Goal: Transaction & Acquisition: Book appointment/travel/reservation

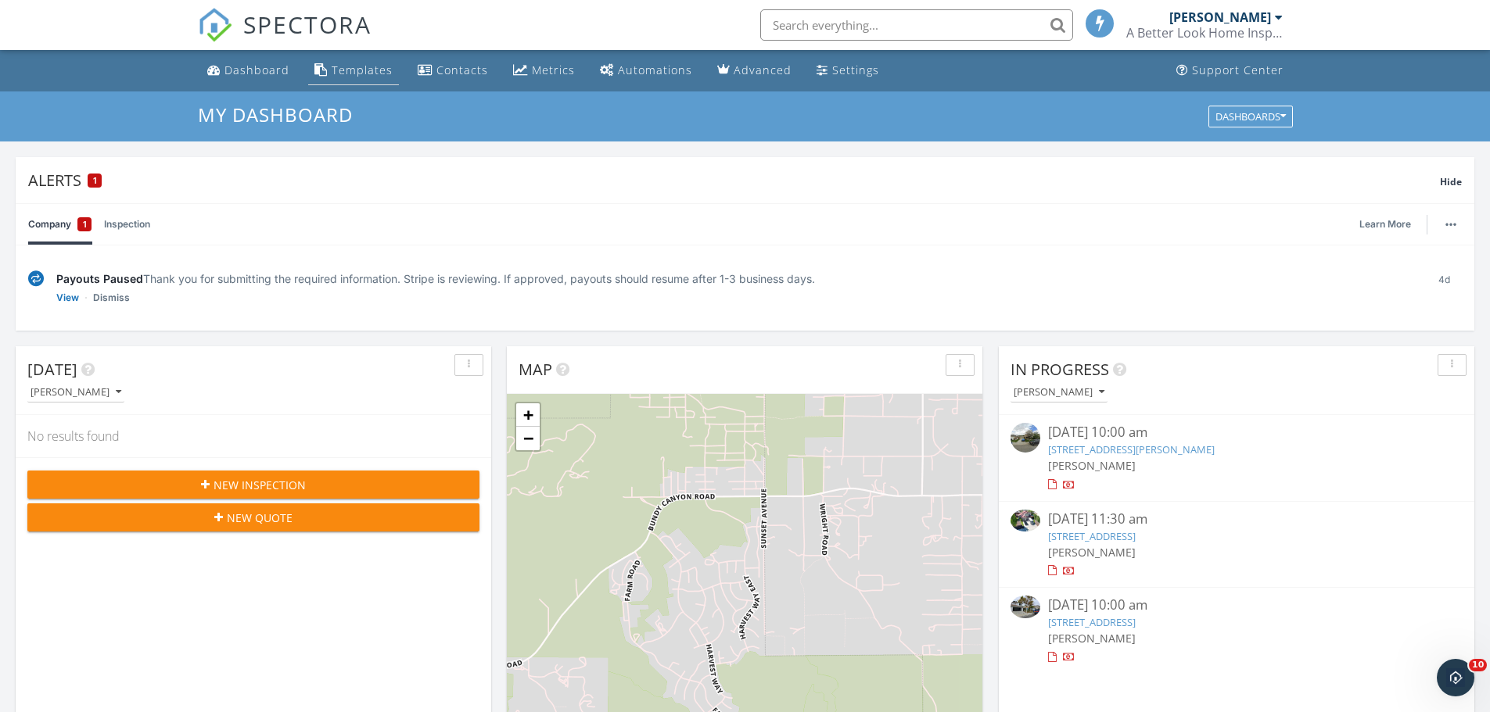
click at [349, 66] on div "Templates" at bounding box center [362, 70] width 61 height 15
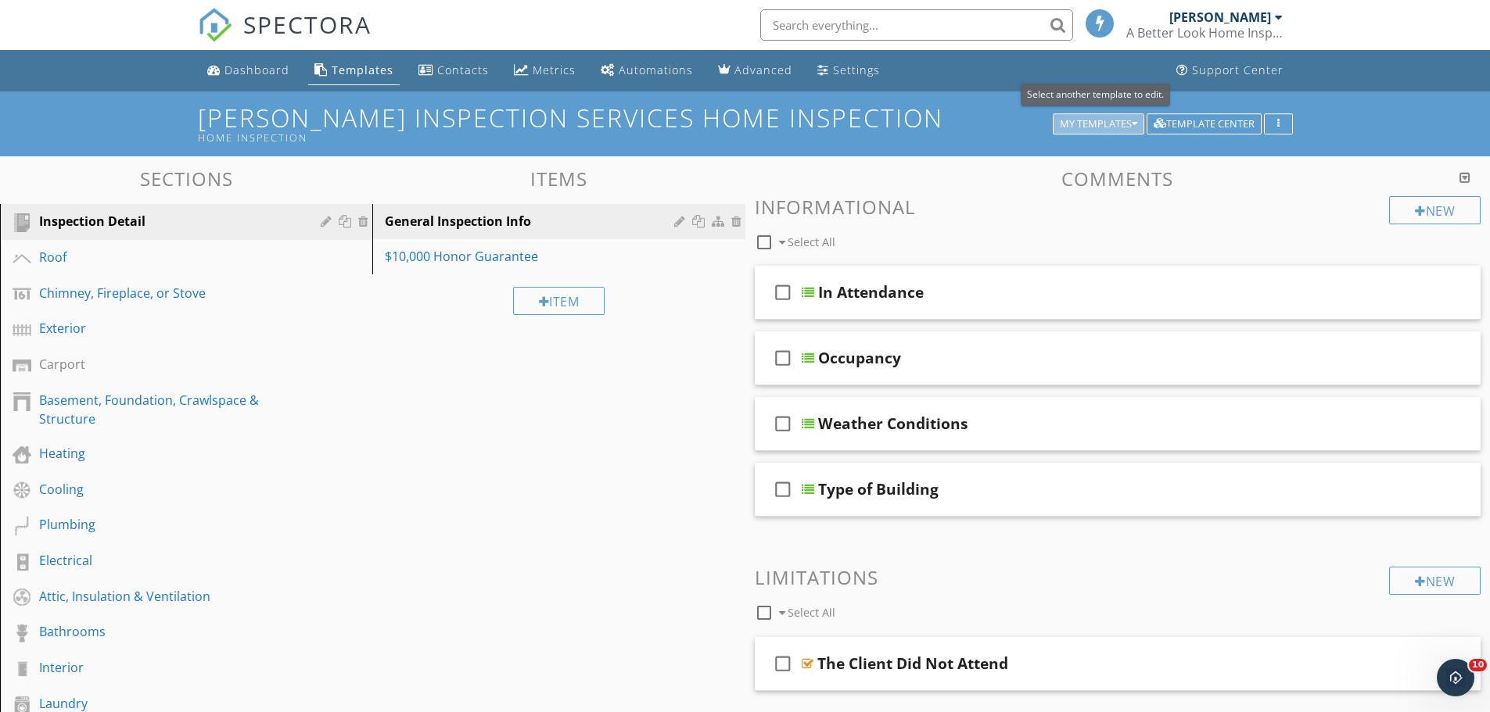
click at [1131, 121] on icon "button" at bounding box center [1133, 124] width 5 height 11
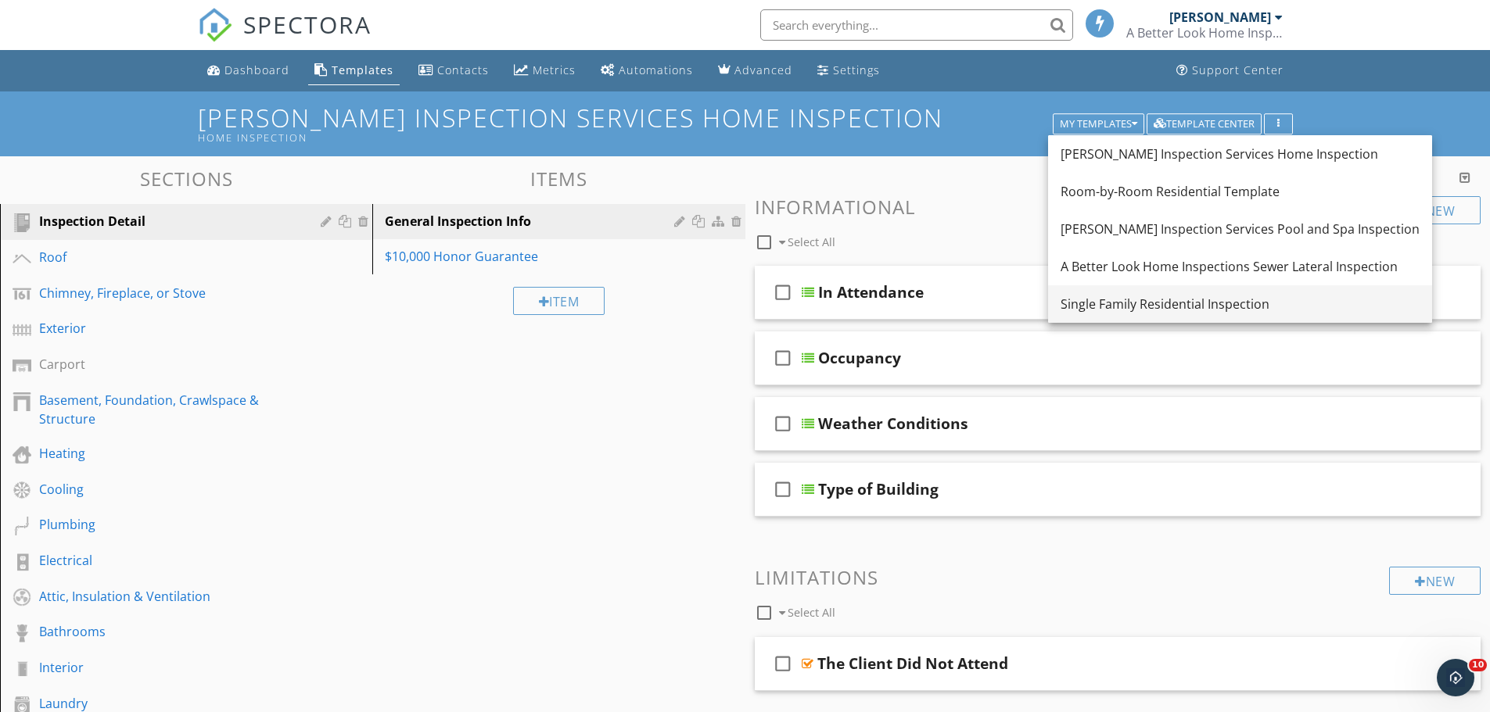
click at [1119, 306] on div "Single Family Residential Inspection" at bounding box center [1239, 304] width 359 height 19
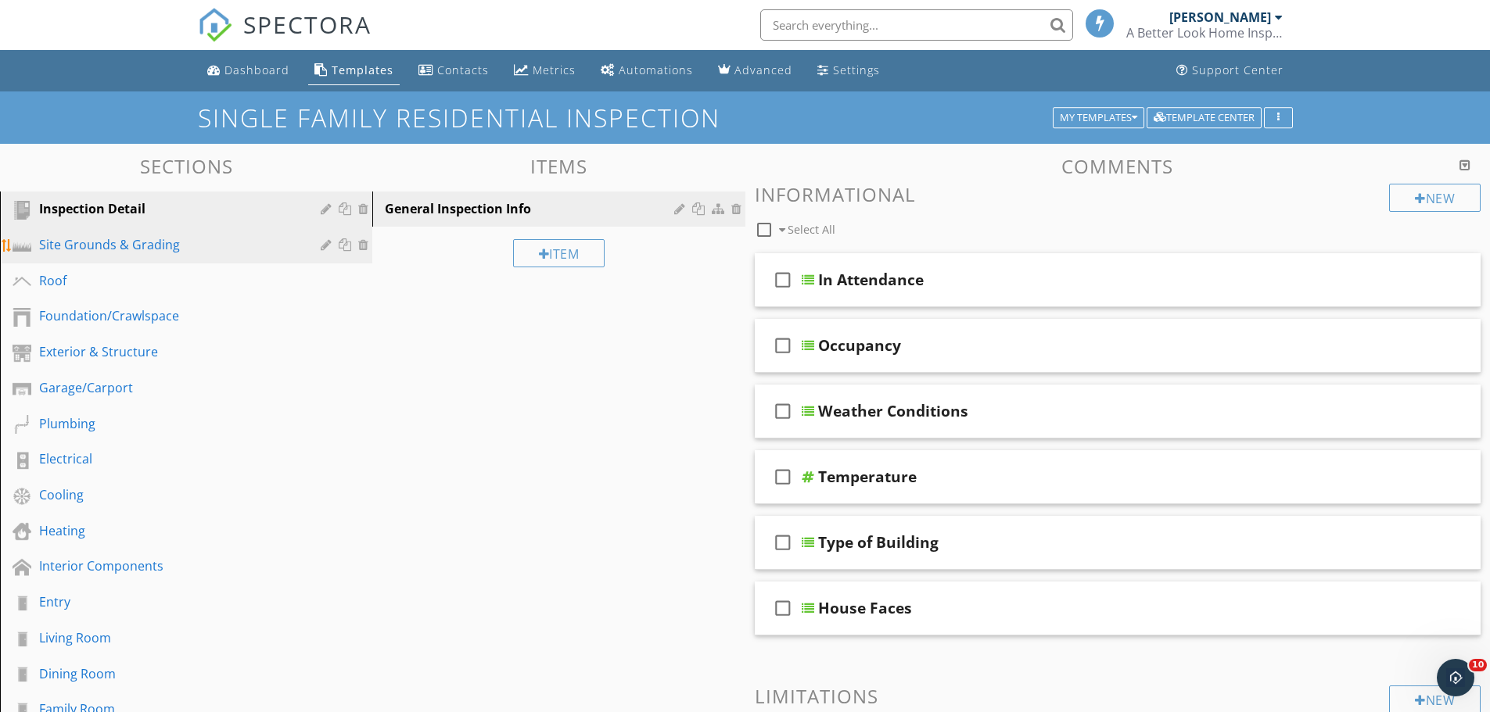
click at [167, 247] on div "Site Grounds & Grading" at bounding box center [168, 244] width 259 height 19
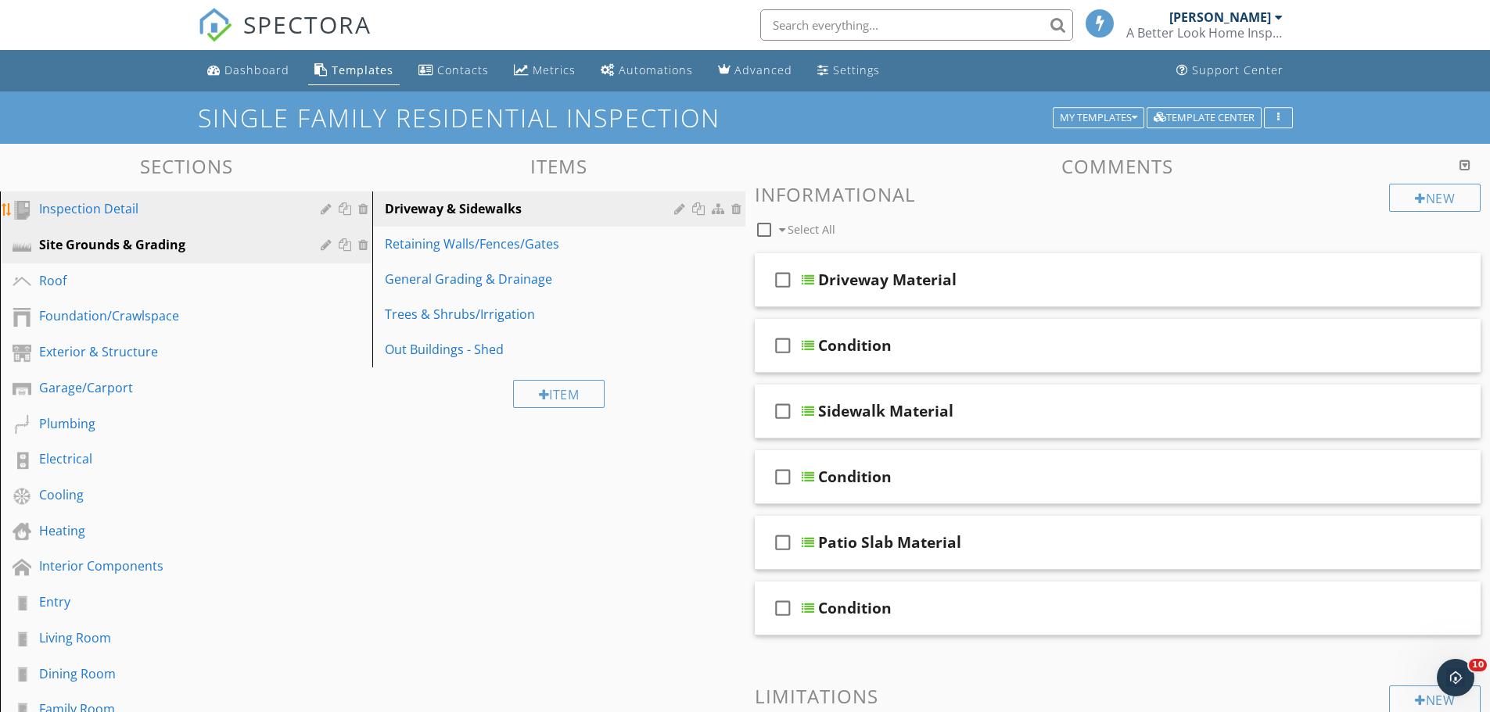
click at [89, 211] on div "Inspection Detail" at bounding box center [168, 208] width 259 height 19
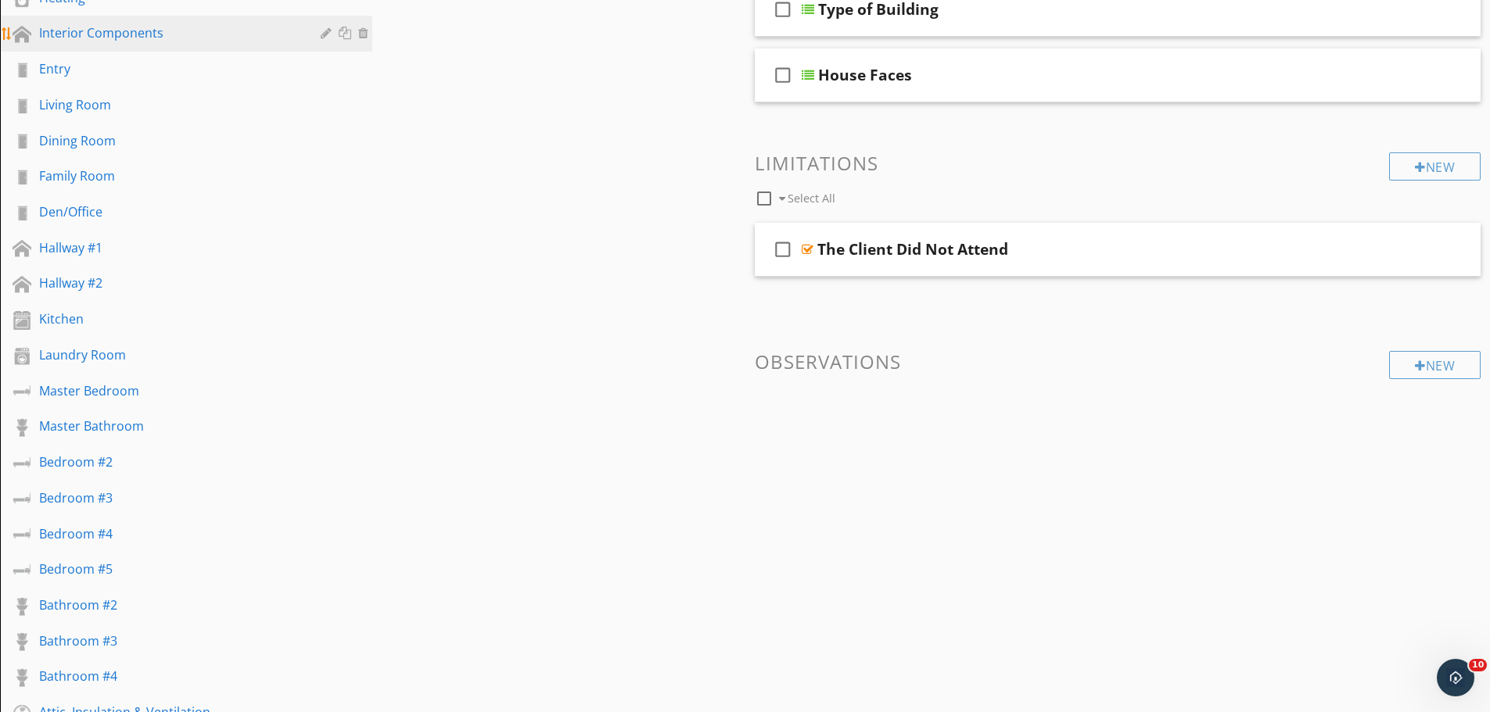
scroll to position [547, 0]
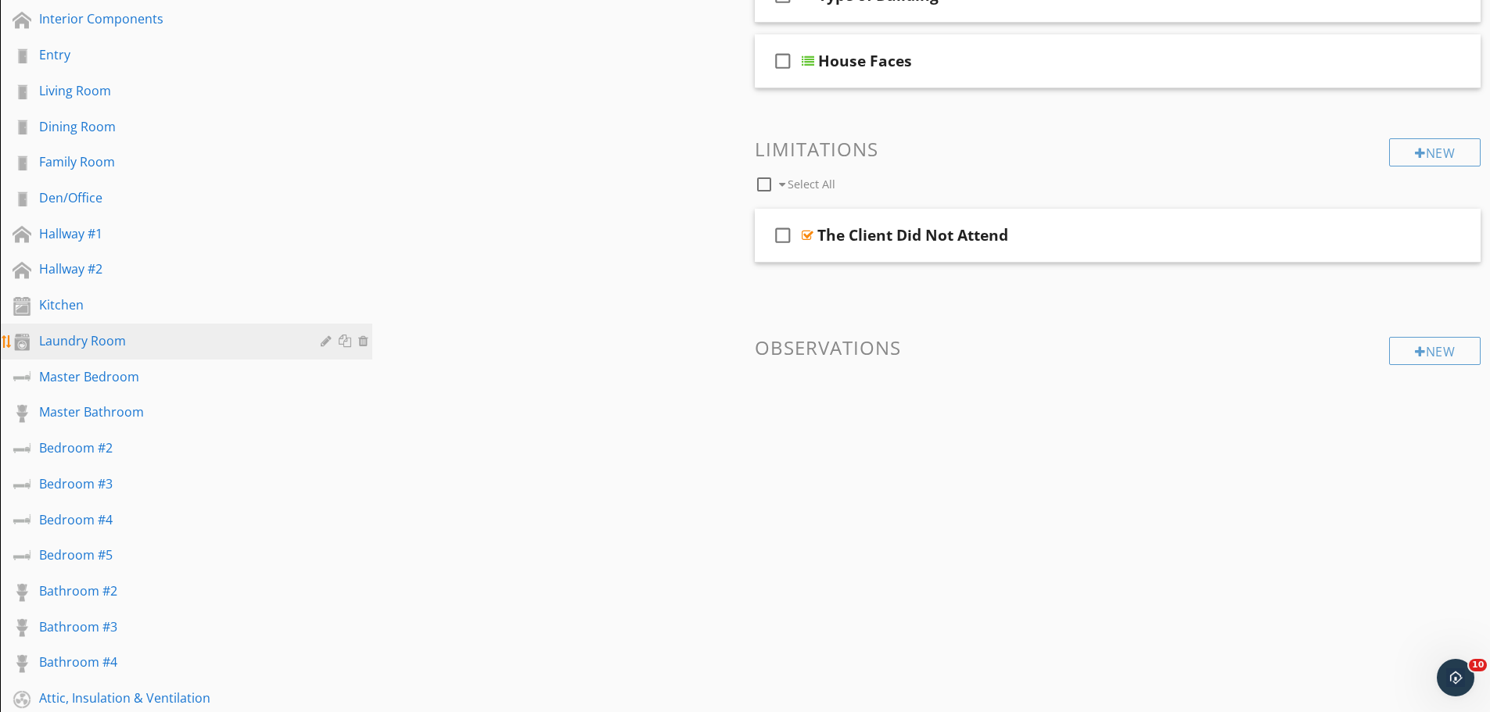
click at [88, 344] on div "Laundry Room" at bounding box center [168, 341] width 259 height 19
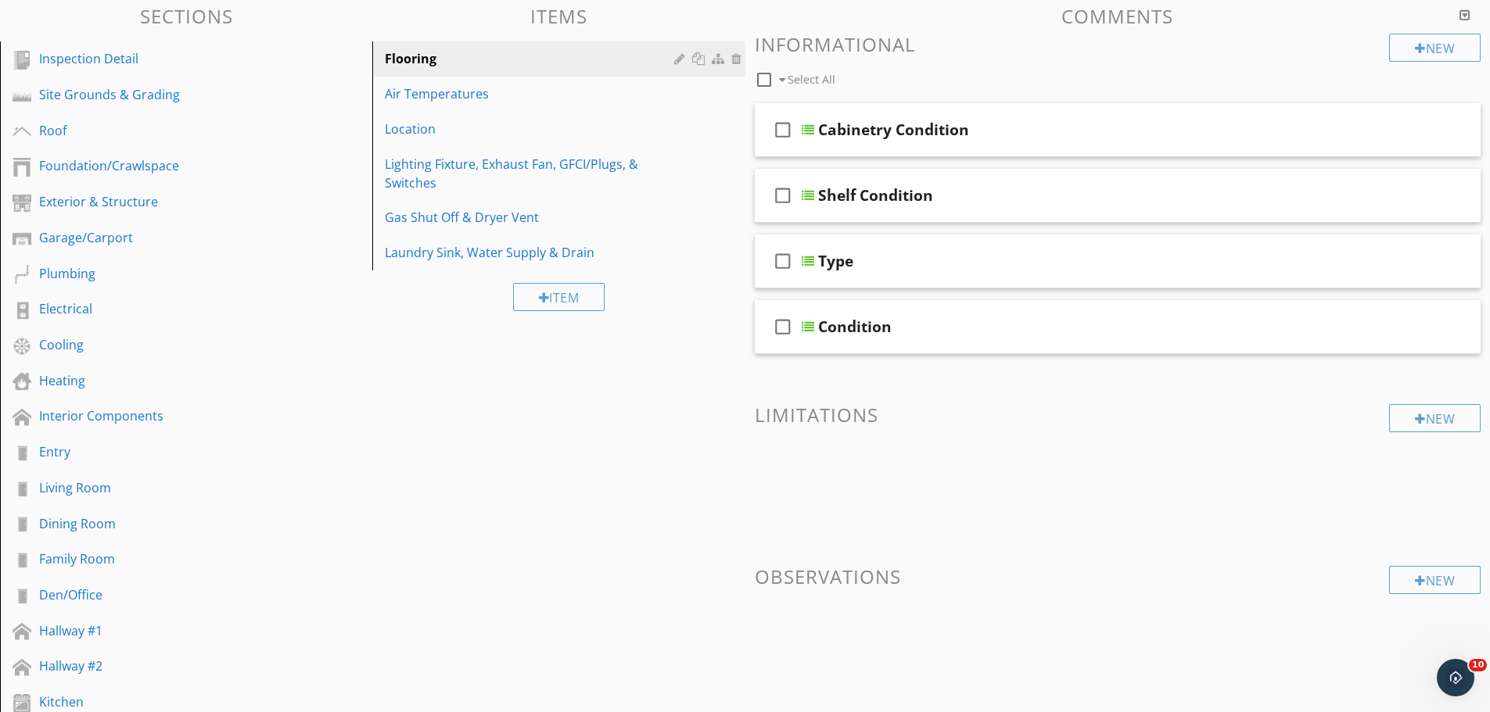
scroll to position [0, 0]
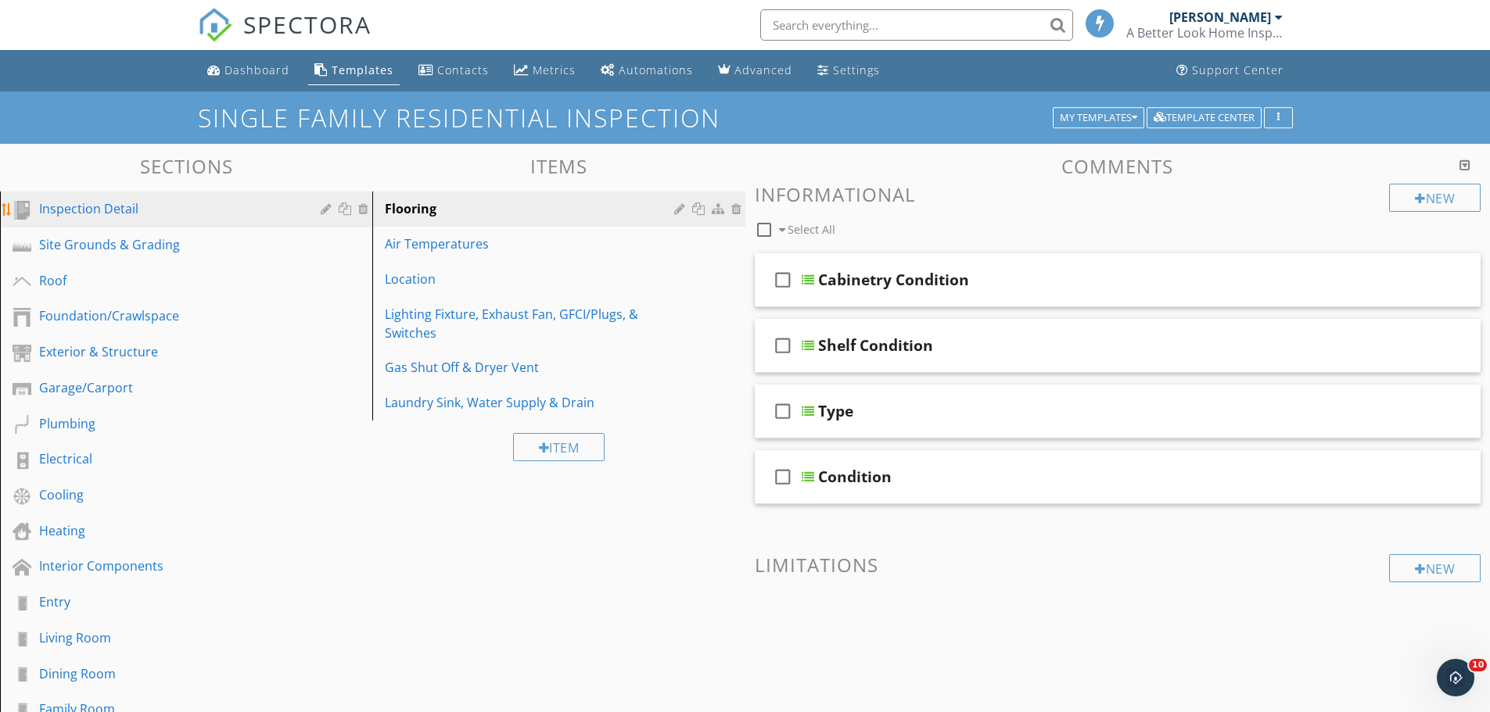
click at [124, 210] on div "Inspection Detail" at bounding box center [168, 208] width 259 height 19
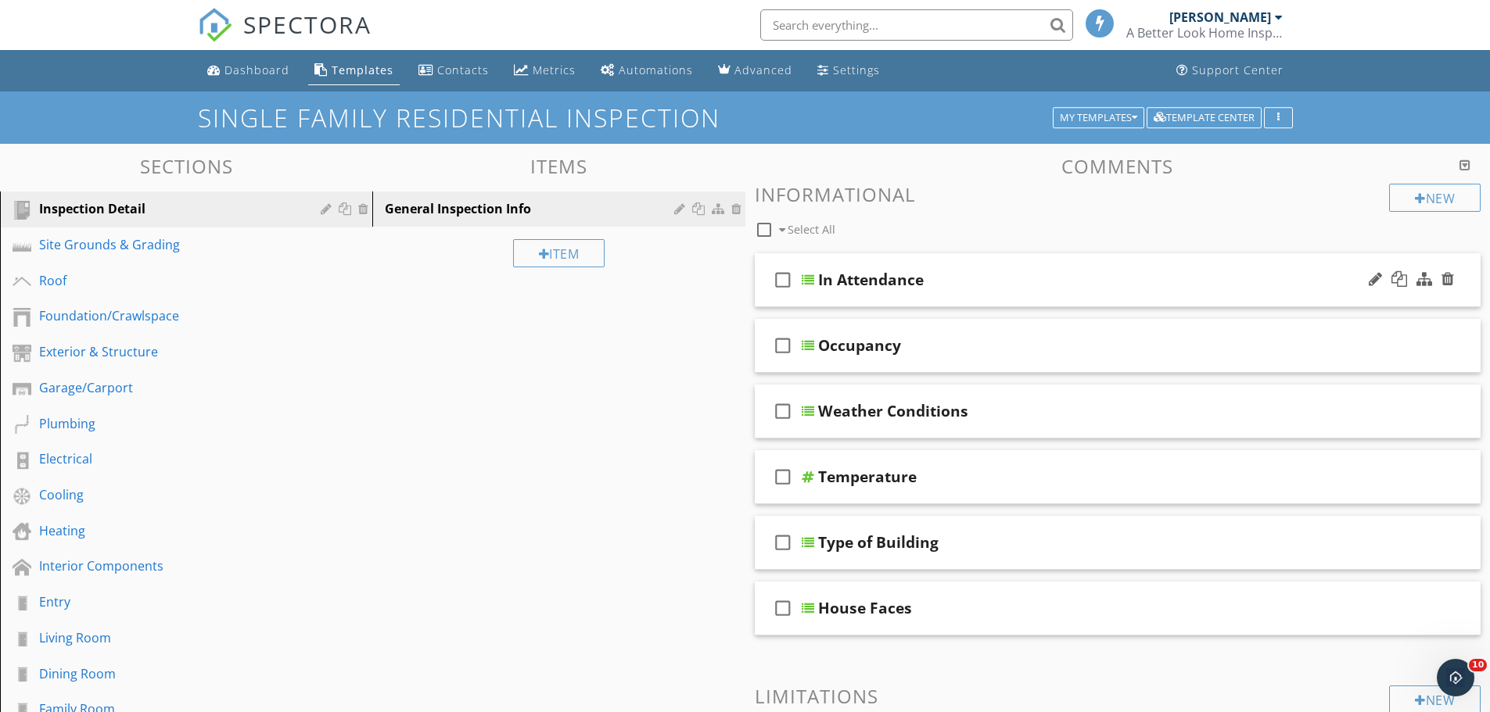
click at [813, 278] on div at bounding box center [807, 280] width 13 height 13
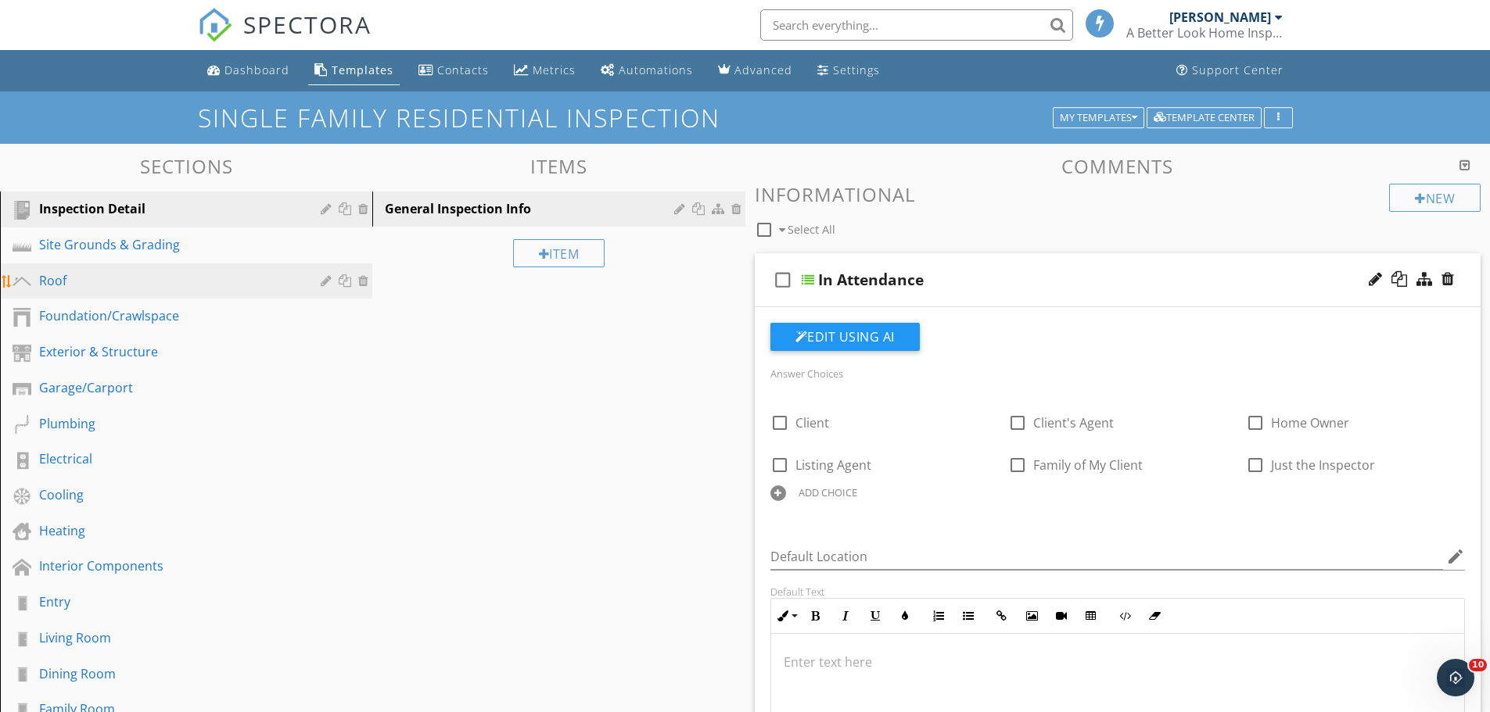
click at [63, 277] on div "Roof" at bounding box center [168, 280] width 259 height 19
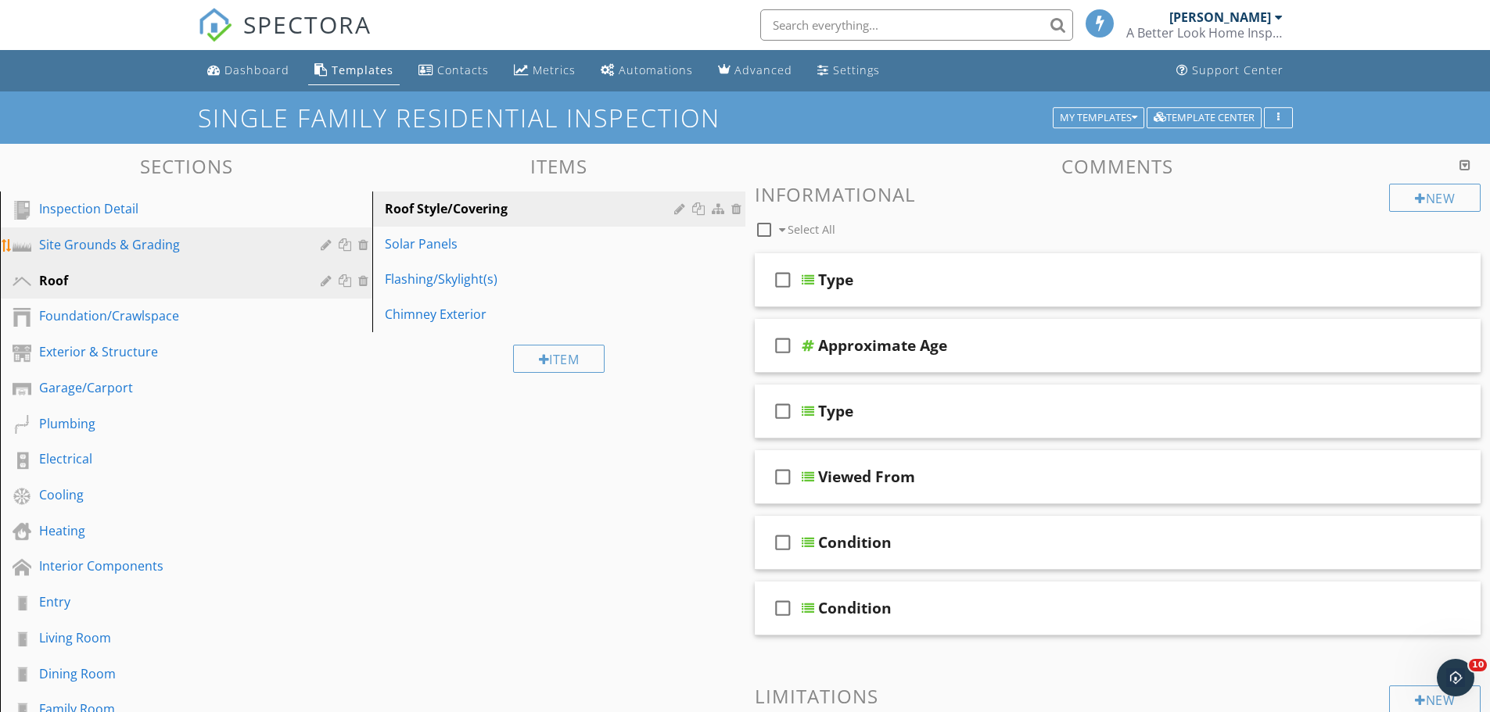
click at [146, 244] on div "Site Grounds & Grading" at bounding box center [168, 244] width 259 height 19
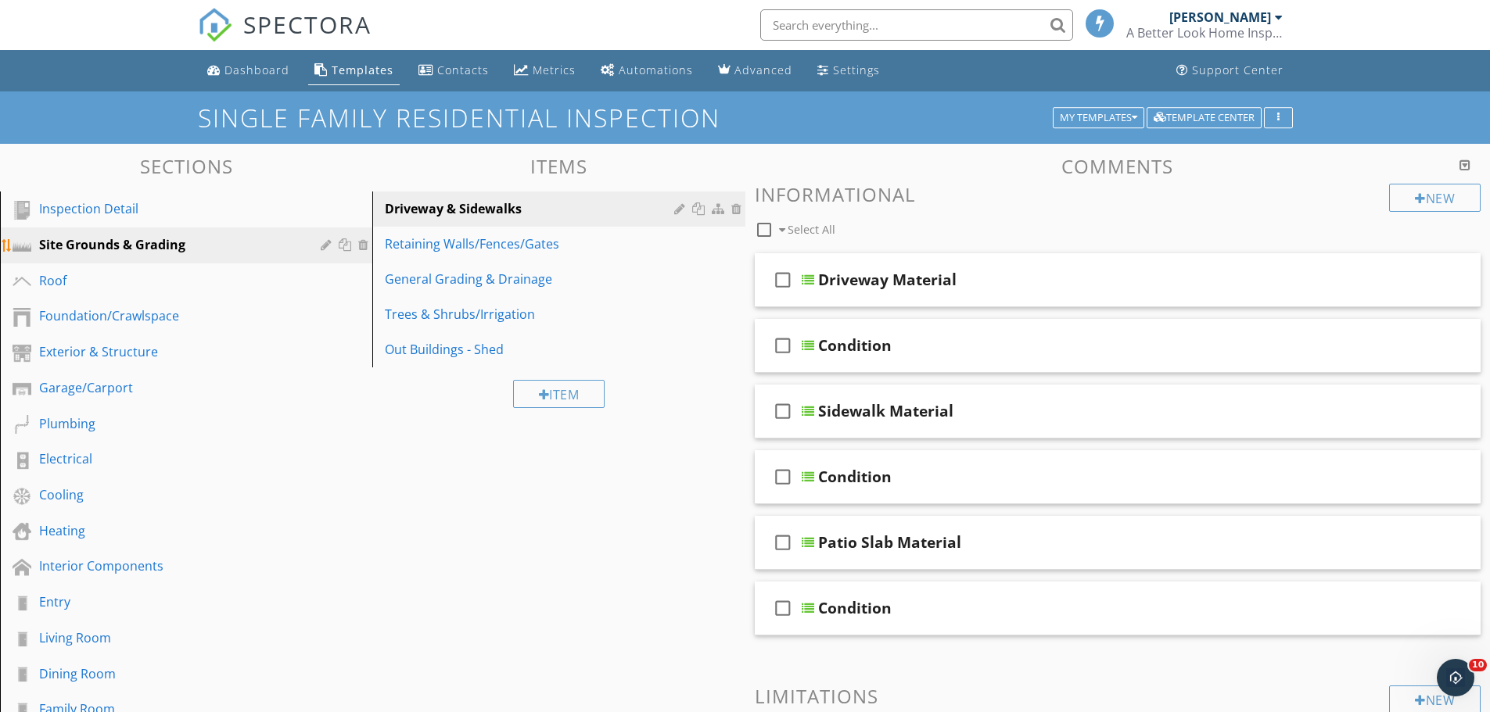
click at [326, 246] on div at bounding box center [328, 244] width 15 height 13
click at [83, 36] on div at bounding box center [750, 356] width 1501 height 712
click at [93, 279] on div "Roof" at bounding box center [168, 280] width 259 height 19
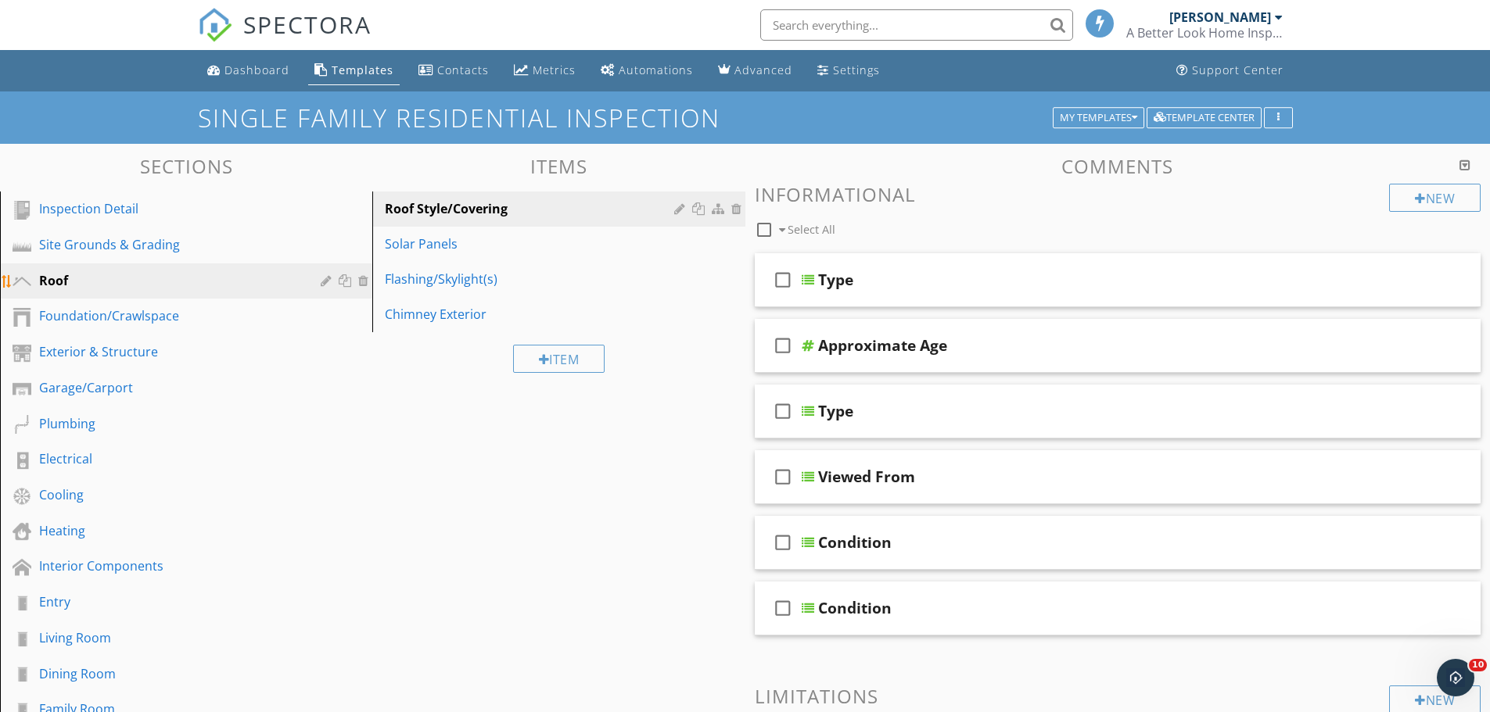
click at [323, 284] on div at bounding box center [328, 280] width 15 height 13
click at [55, 161] on div at bounding box center [745, 356] width 1490 height 712
click at [107, 395] on div "Garage/Carport" at bounding box center [168, 387] width 259 height 19
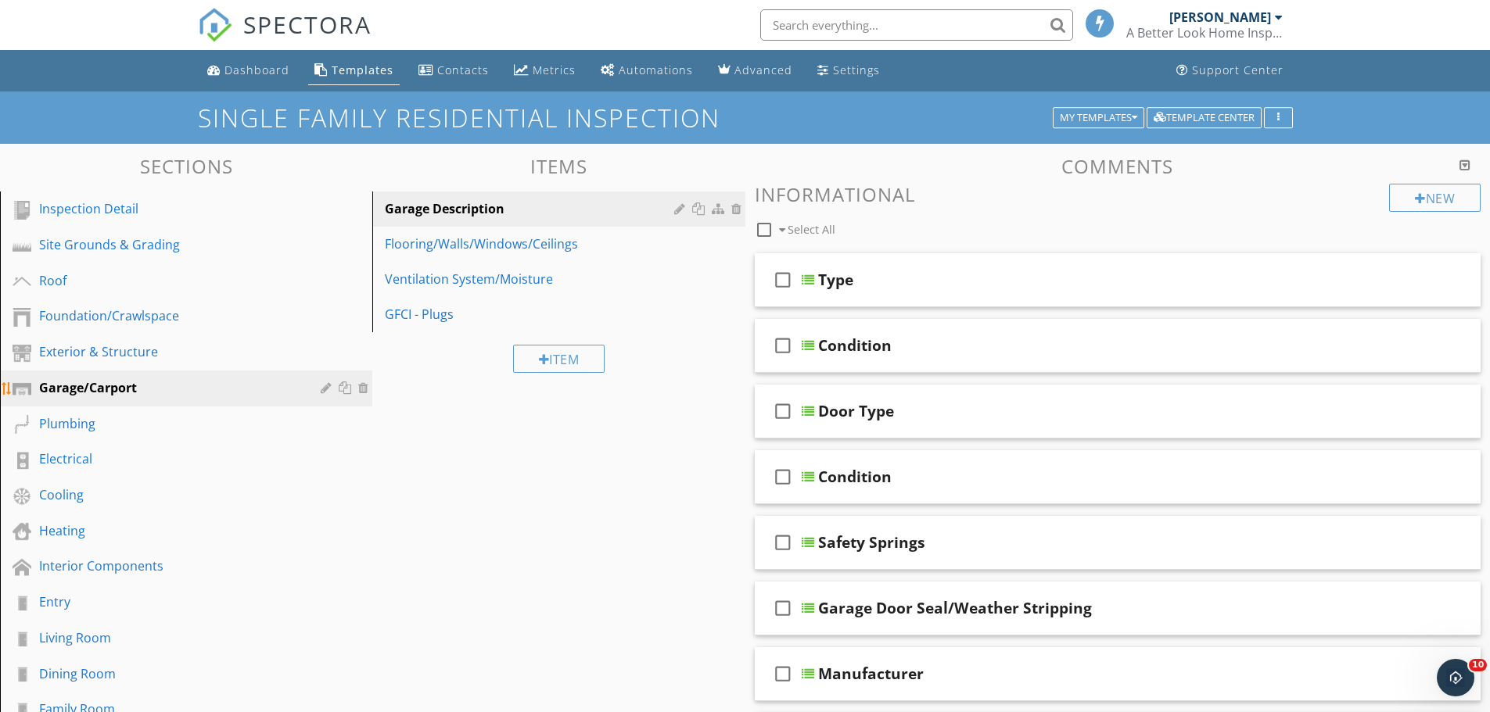
click at [327, 392] on div at bounding box center [328, 388] width 15 height 13
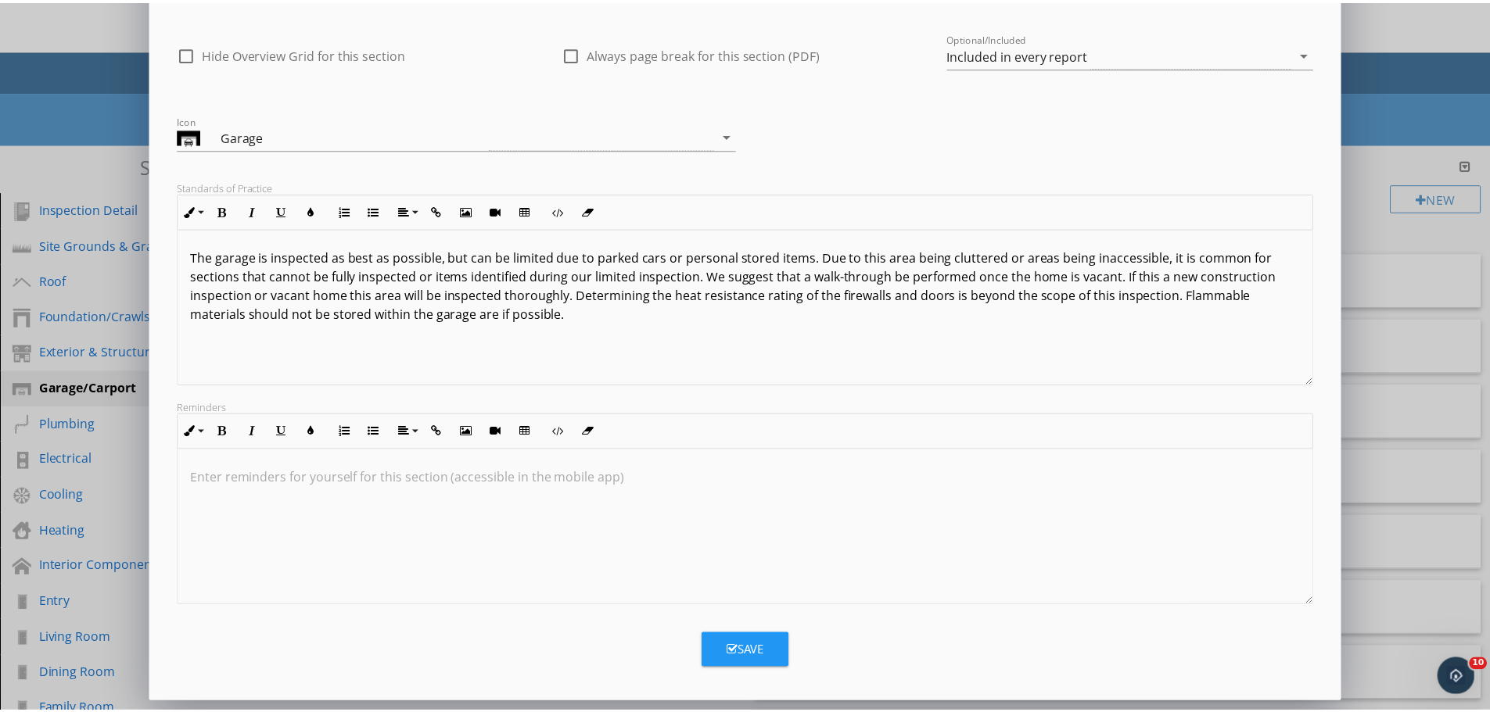
scroll to position [1, 0]
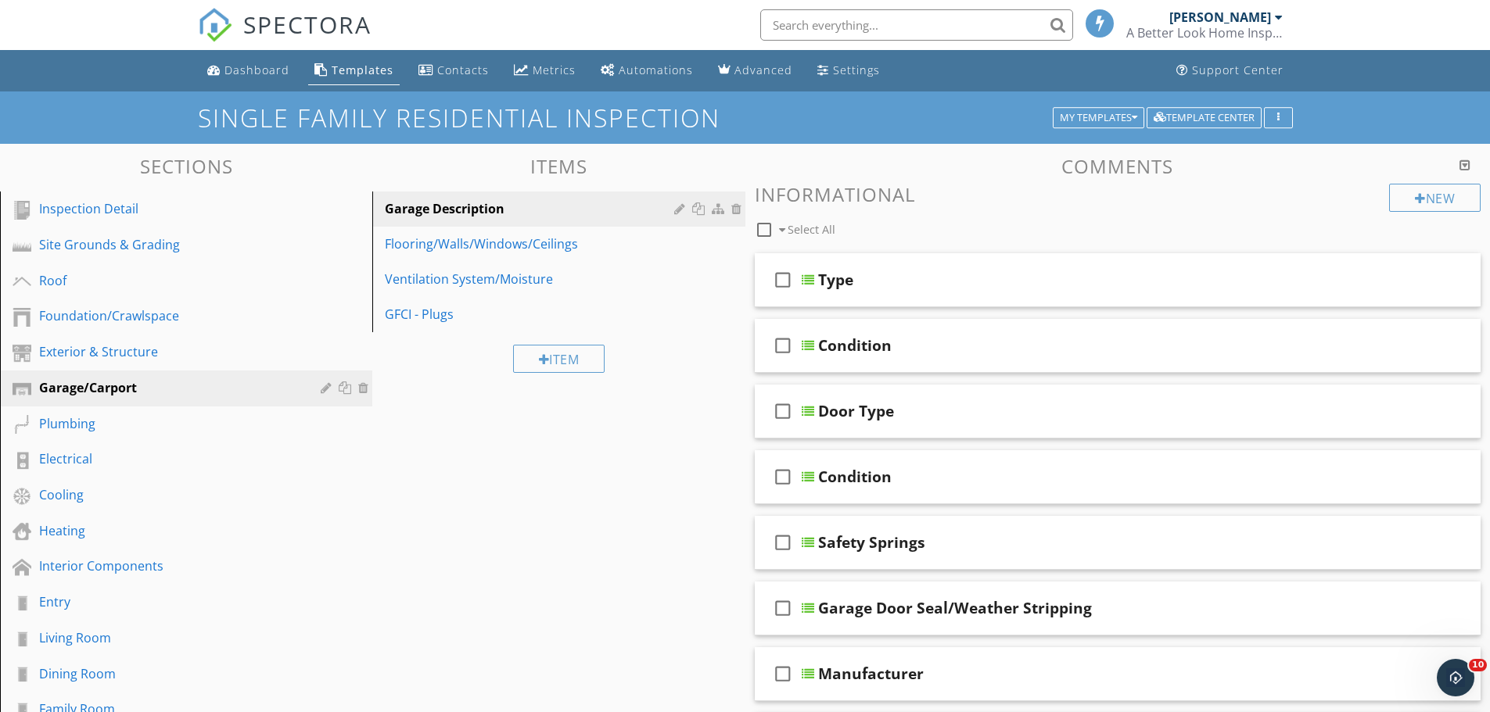
click at [93, 160] on div at bounding box center [745, 356] width 1490 height 712
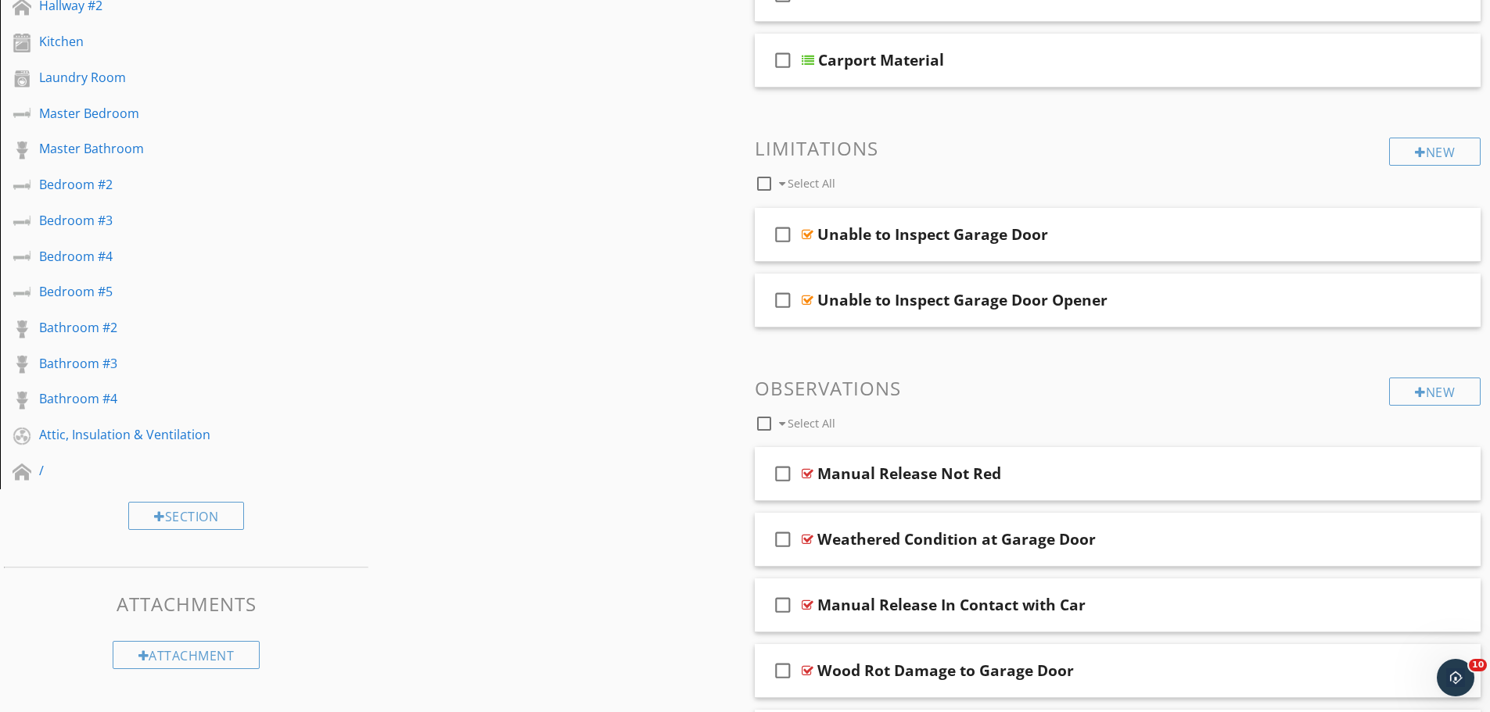
scroll to position [860, 0]
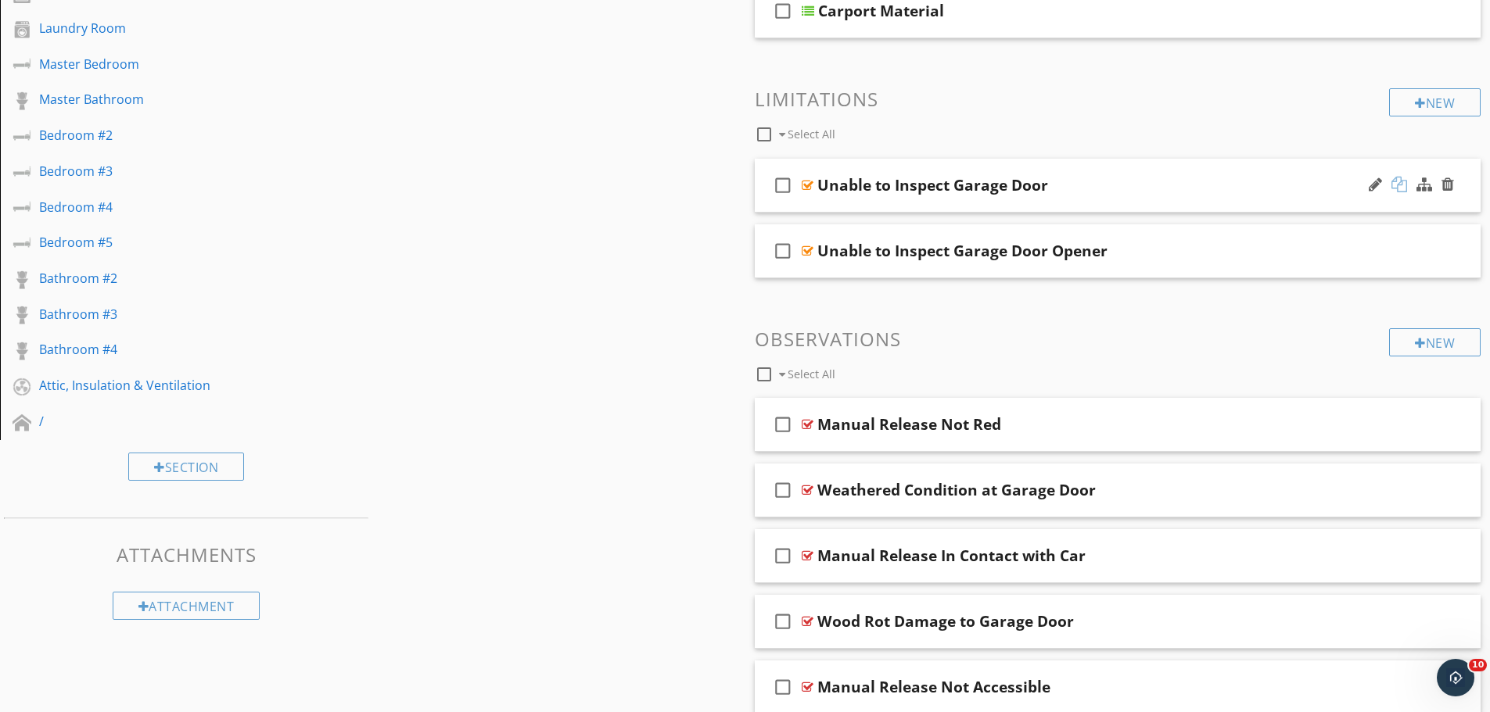
click at [1401, 188] on div at bounding box center [1399, 185] width 16 height 16
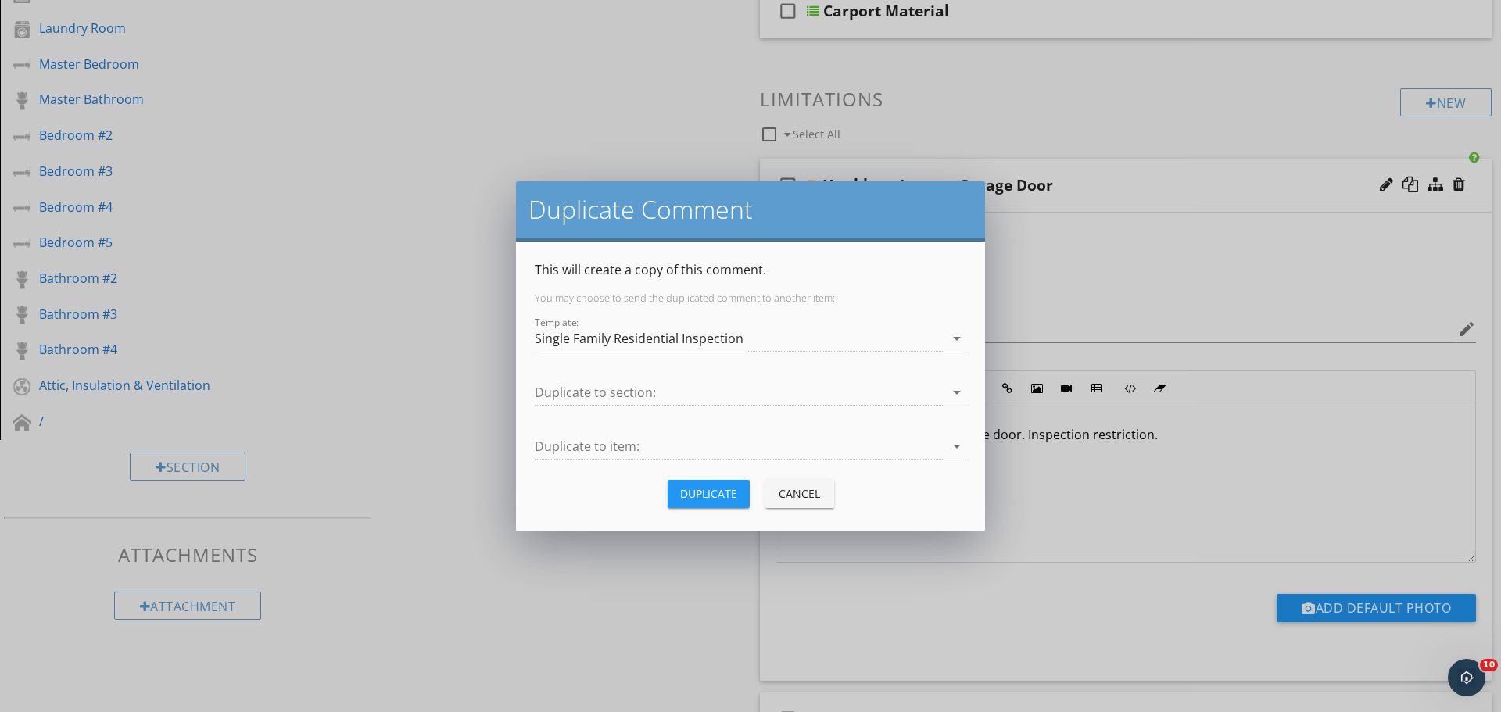
click at [795, 493] on div "Cancel" at bounding box center [800, 494] width 44 height 16
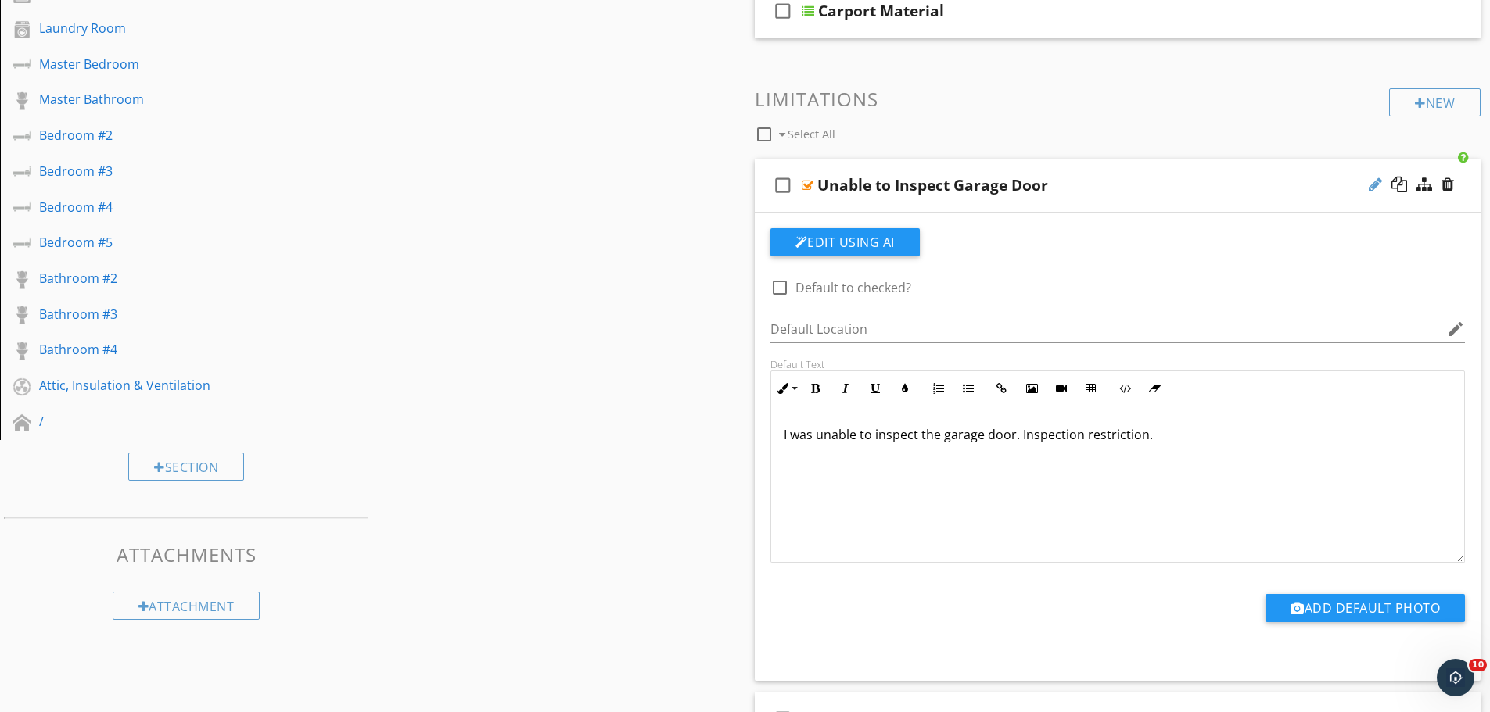
click at [1375, 182] on div at bounding box center [1374, 185] width 13 height 16
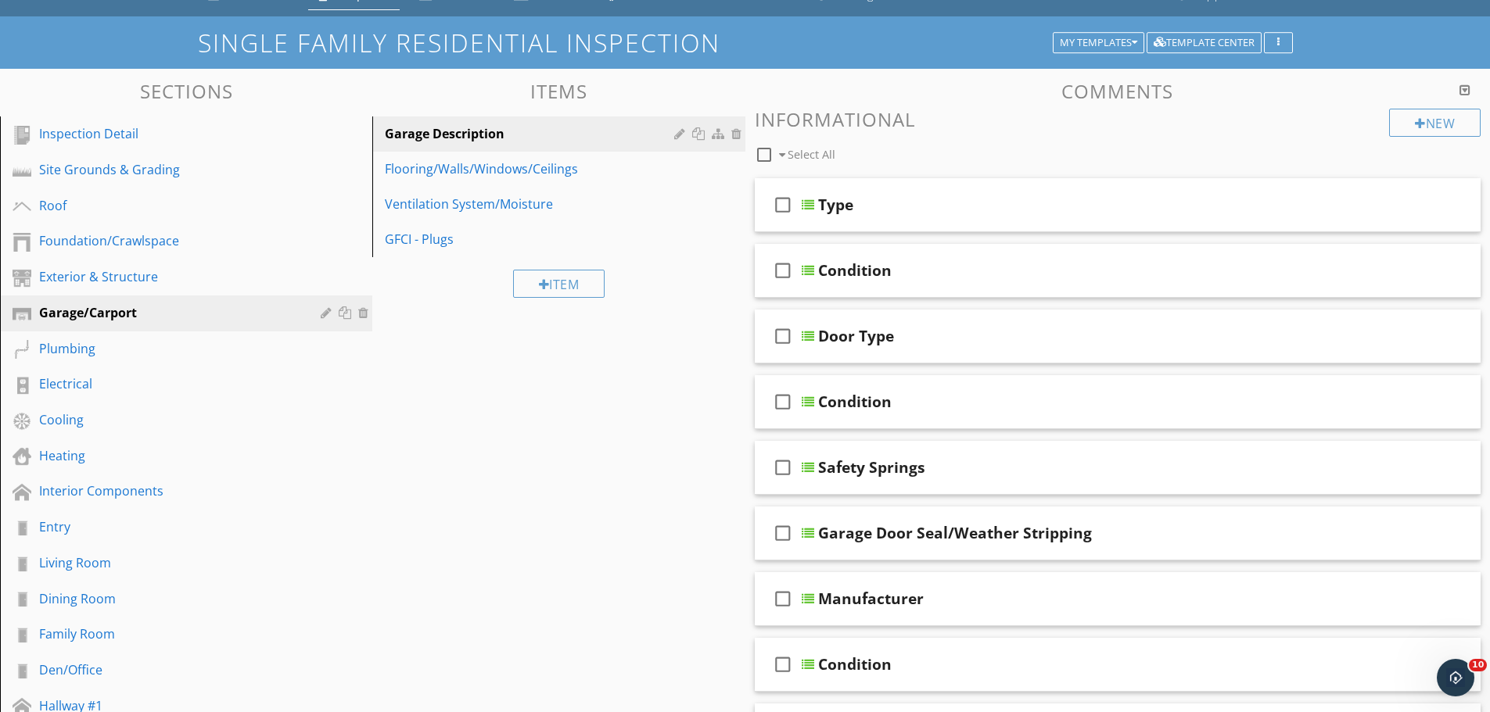
scroll to position [0, 0]
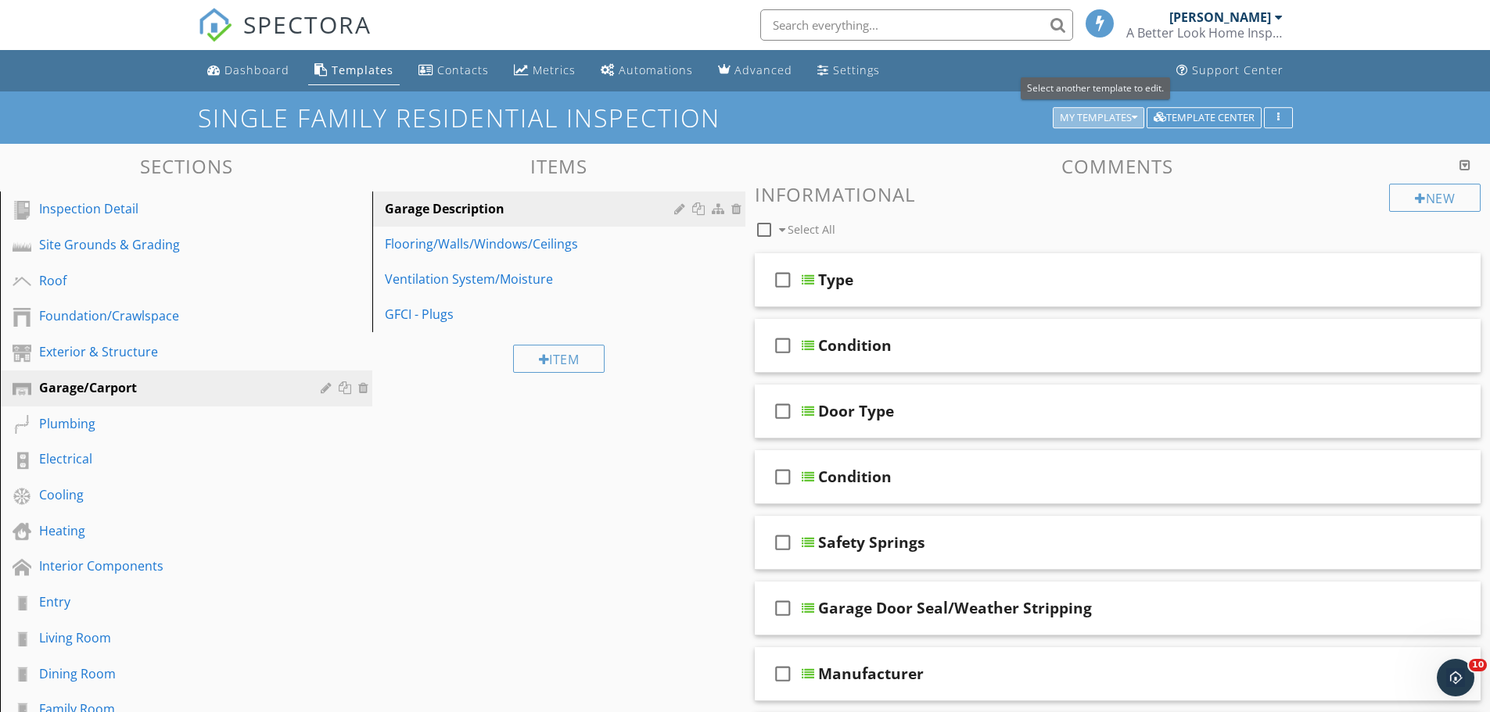
click at [1128, 114] on div "My Templates" at bounding box center [1097, 118] width 77 height 11
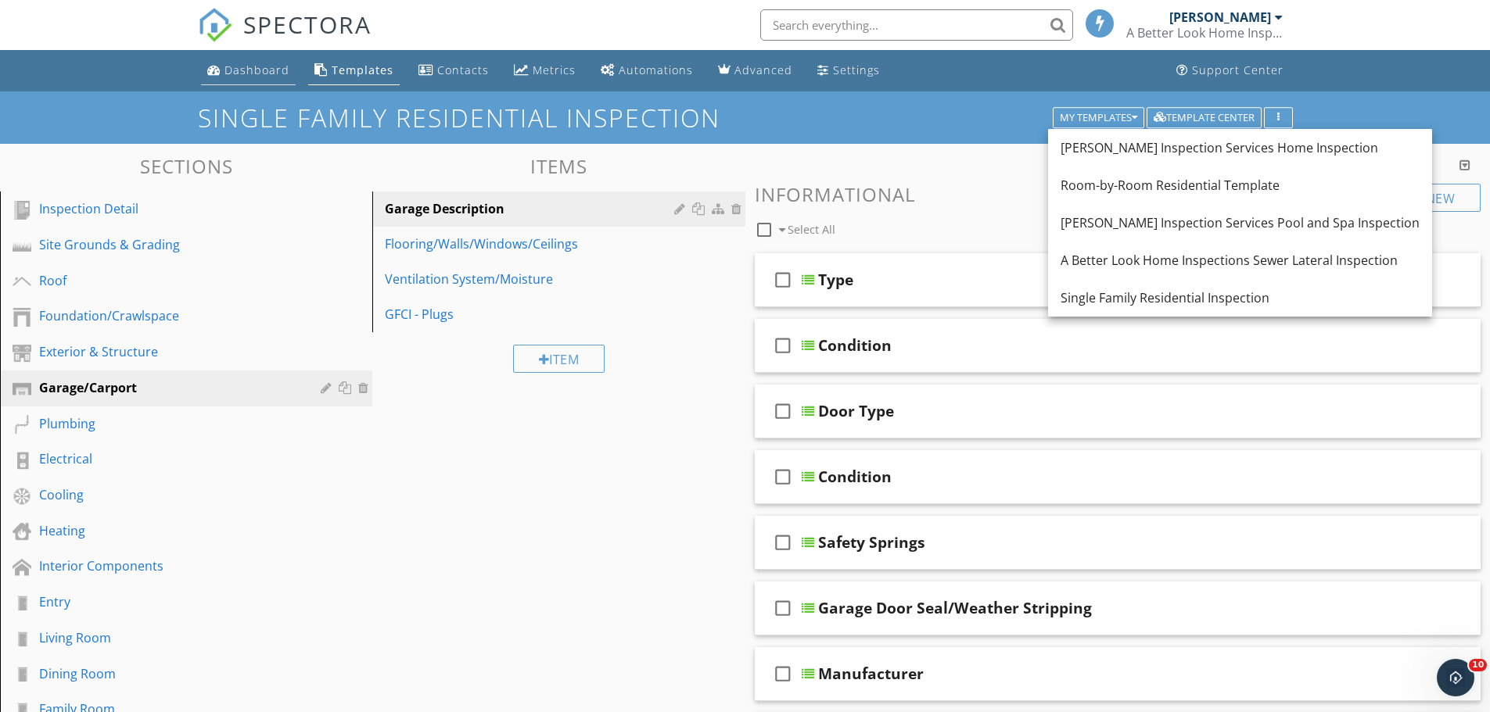
click at [263, 73] on div "Dashboard" at bounding box center [256, 70] width 65 height 15
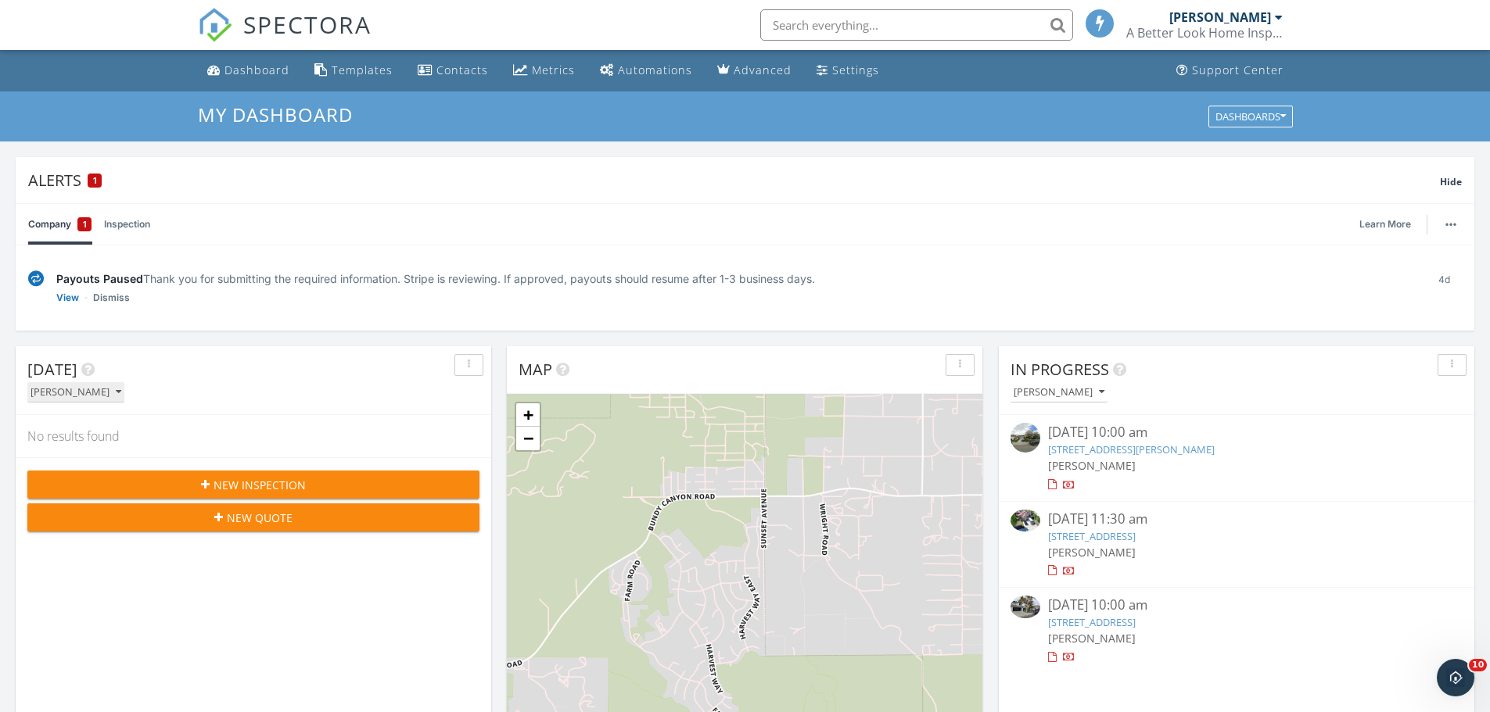
click at [87, 389] on div "[PERSON_NAME]" at bounding box center [75, 392] width 91 height 11
click at [205, 607] on div "Today Erik Ward No results found New Inspection New Quote" at bounding box center [253, 572] width 475 height 453
click at [217, 517] on icon "button" at bounding box center [218, 517] width 9 height 11
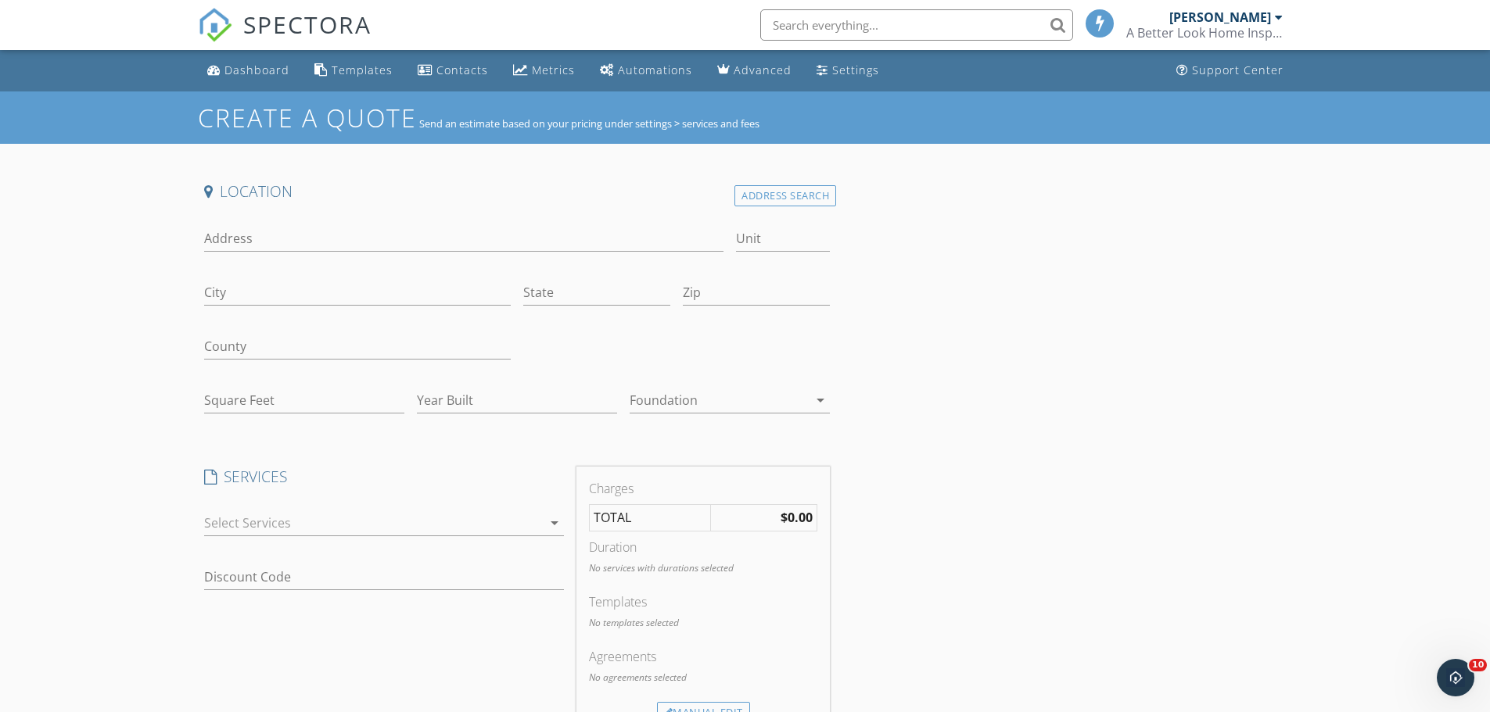
click at [823, 401] on icon "arrow_drop_down" at bounding box center [820, 400] width 19 height 19
click at [955, 418] on div "Location Address Search Address Unit City State Zip County Square Feet Year Bui…" at bounding box center [745, 627] width 1095 height 892
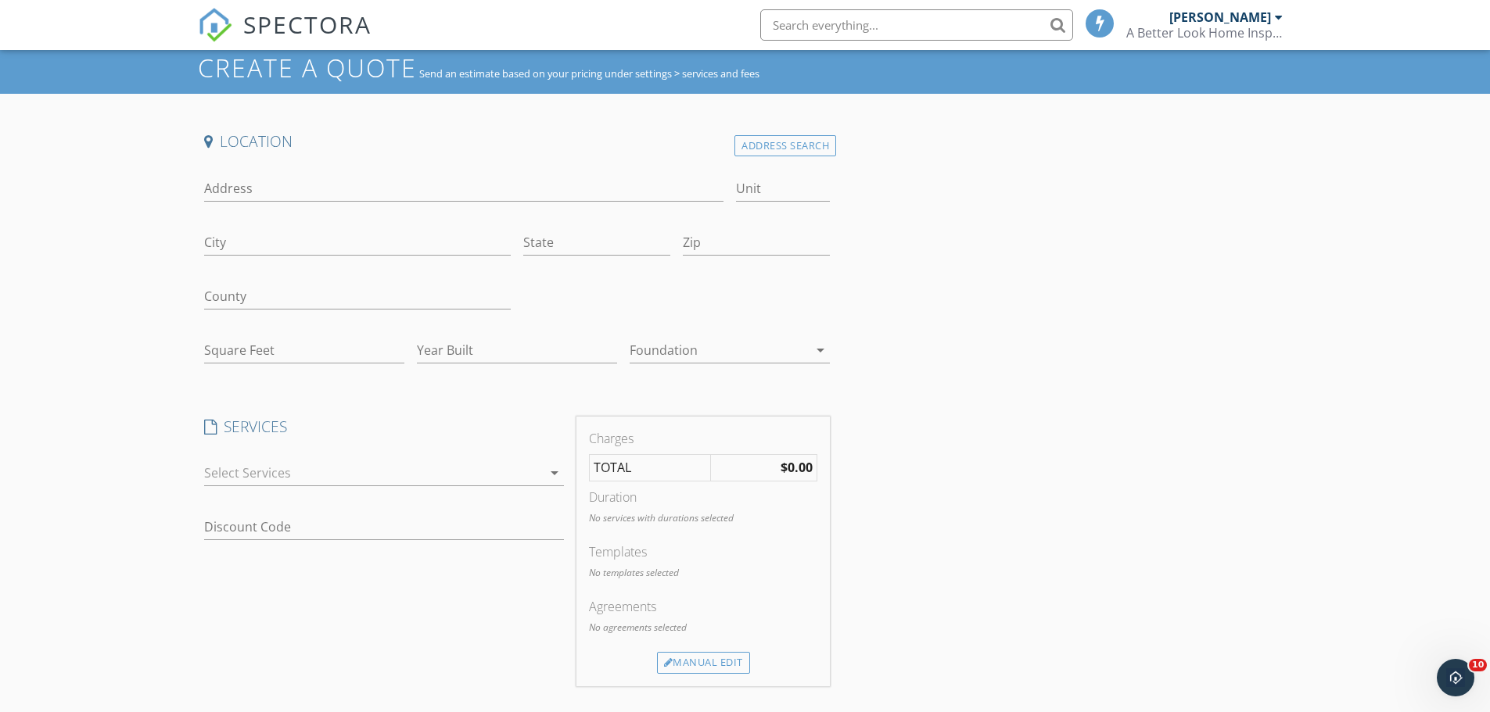
scroll to position [78, 0]
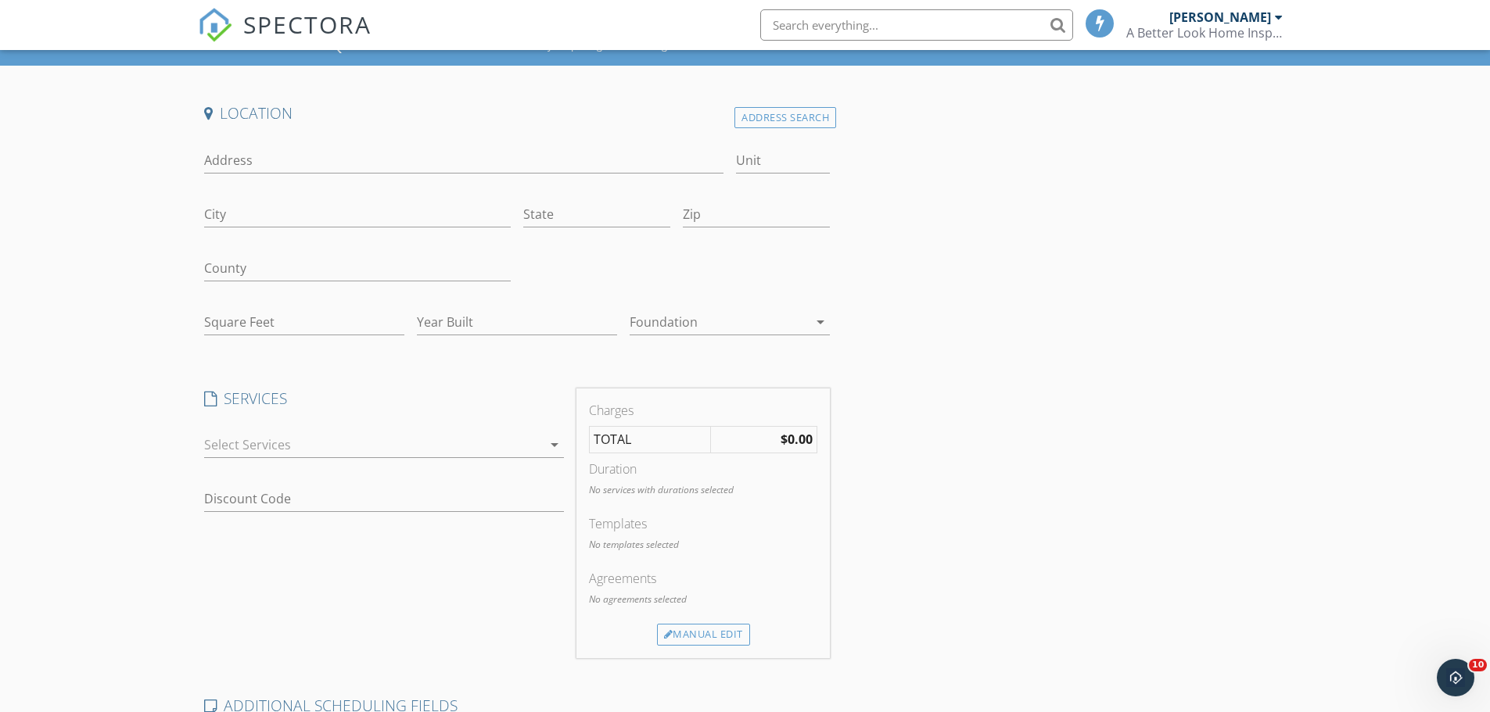
click at [557, 446] on icon "arrow_drop_down" at bounding box center [554, 445] width 19 height 19
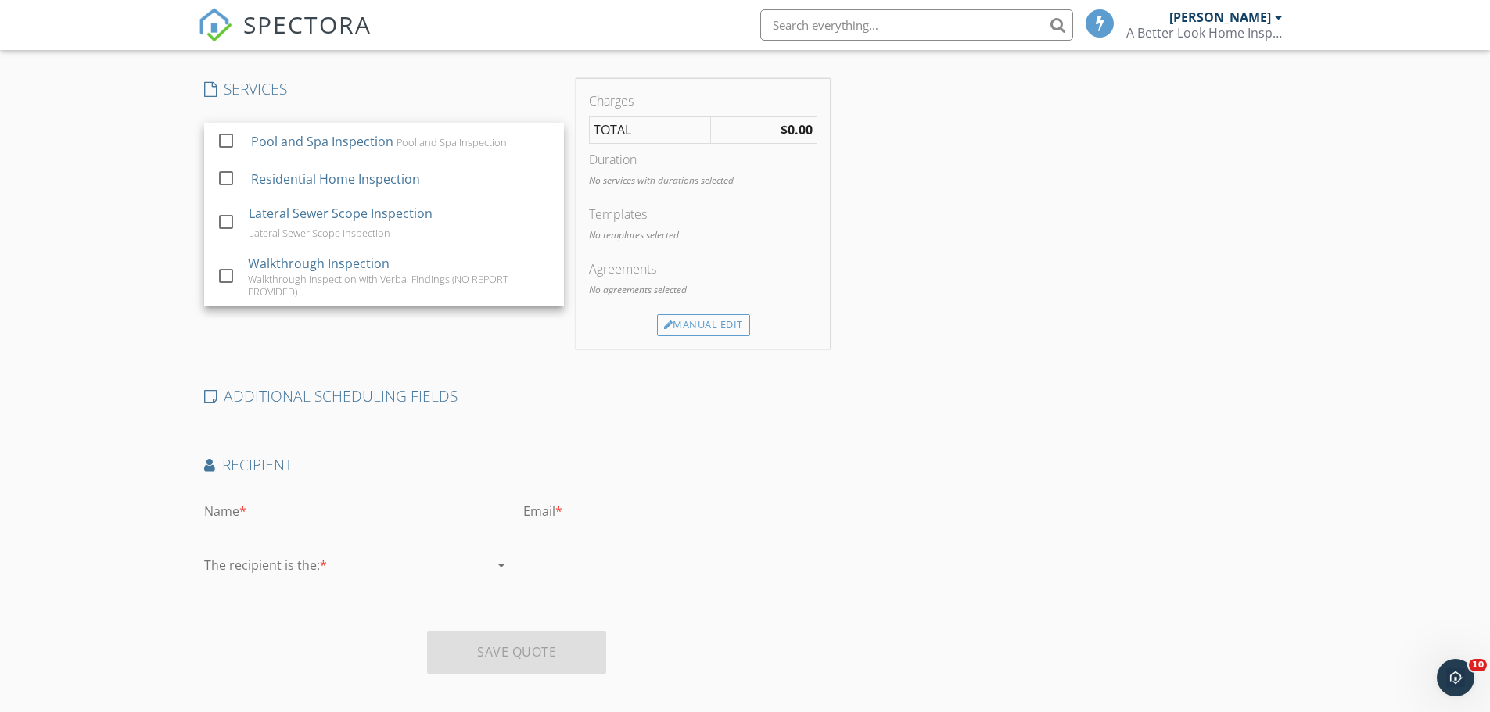
scroll to position [391, 0]
click at [547, 410] on div "ADDITIONAL SCHEDULING FIELDS" at bounding box center [517, 398] width 639 height 31
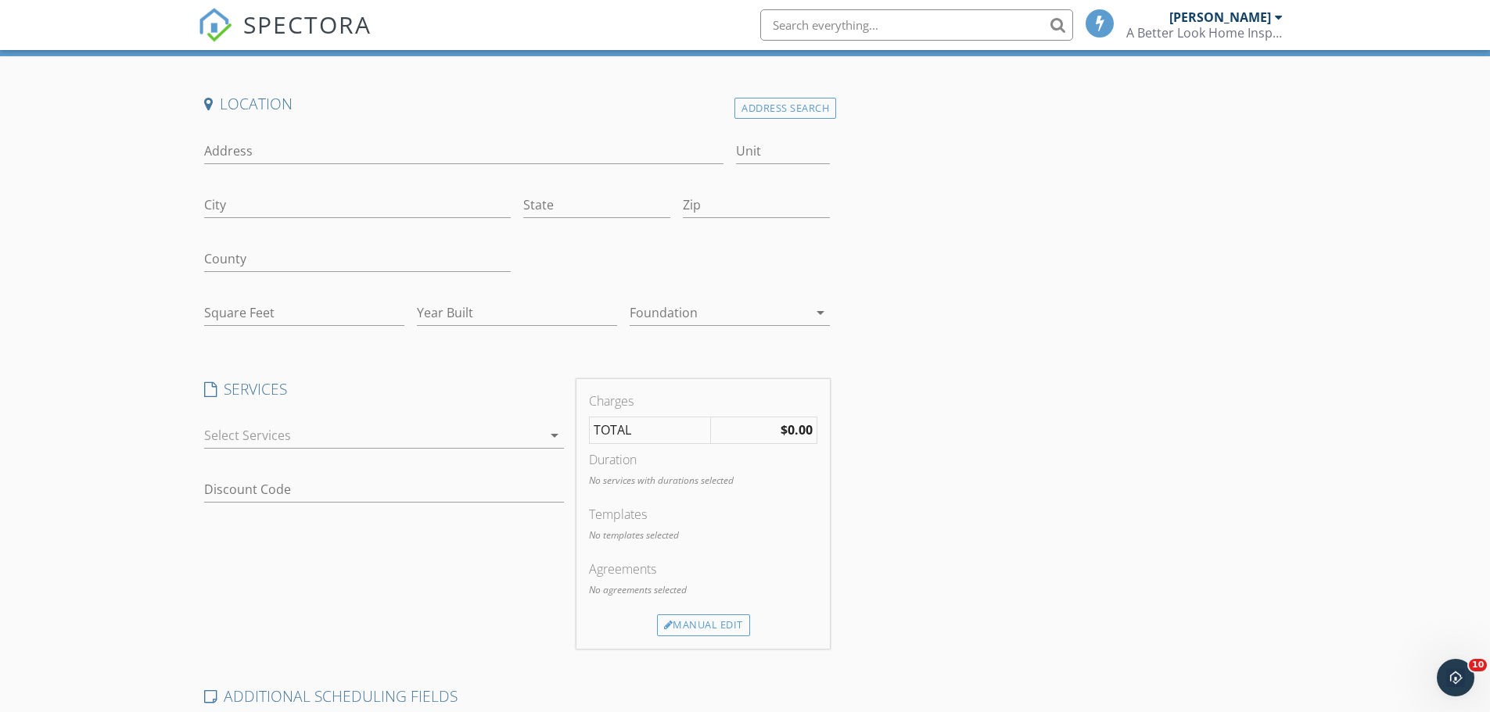
scroll to position [78, 0]
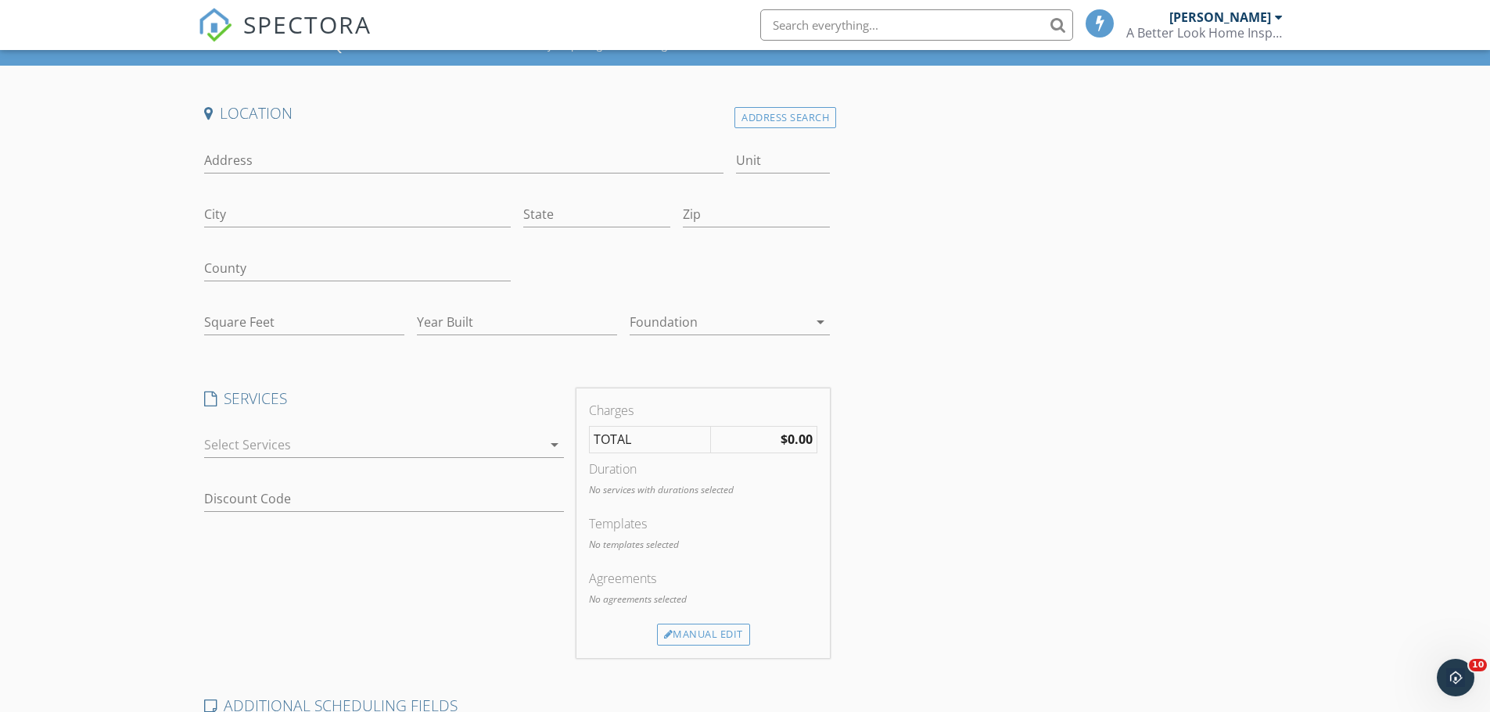
click at [554, 446] on icon "arrow_drop_down" at bounding box center [554, 445] width 19 height 19
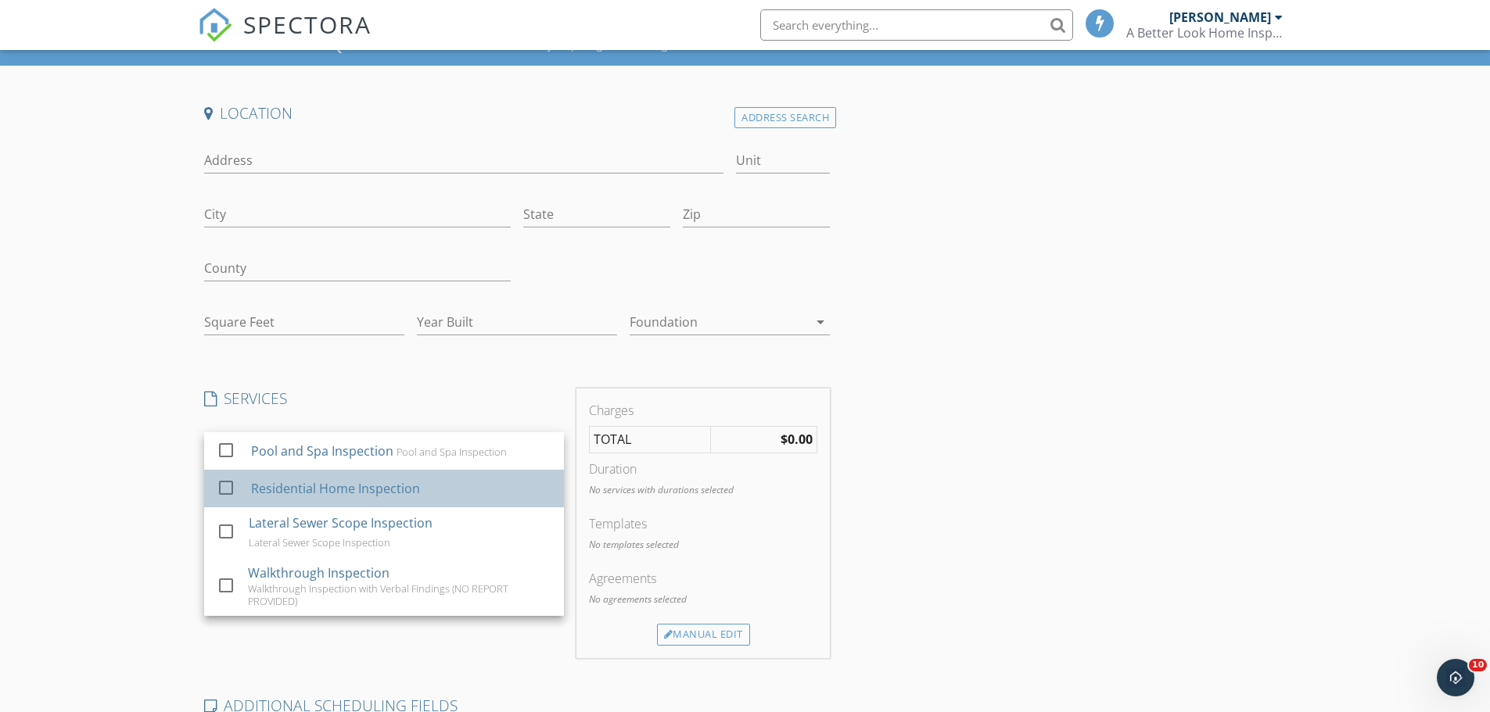
click at [414, 486] on div "Residential Home Inspection" at bounding box center [334, 488] width 169 height 19
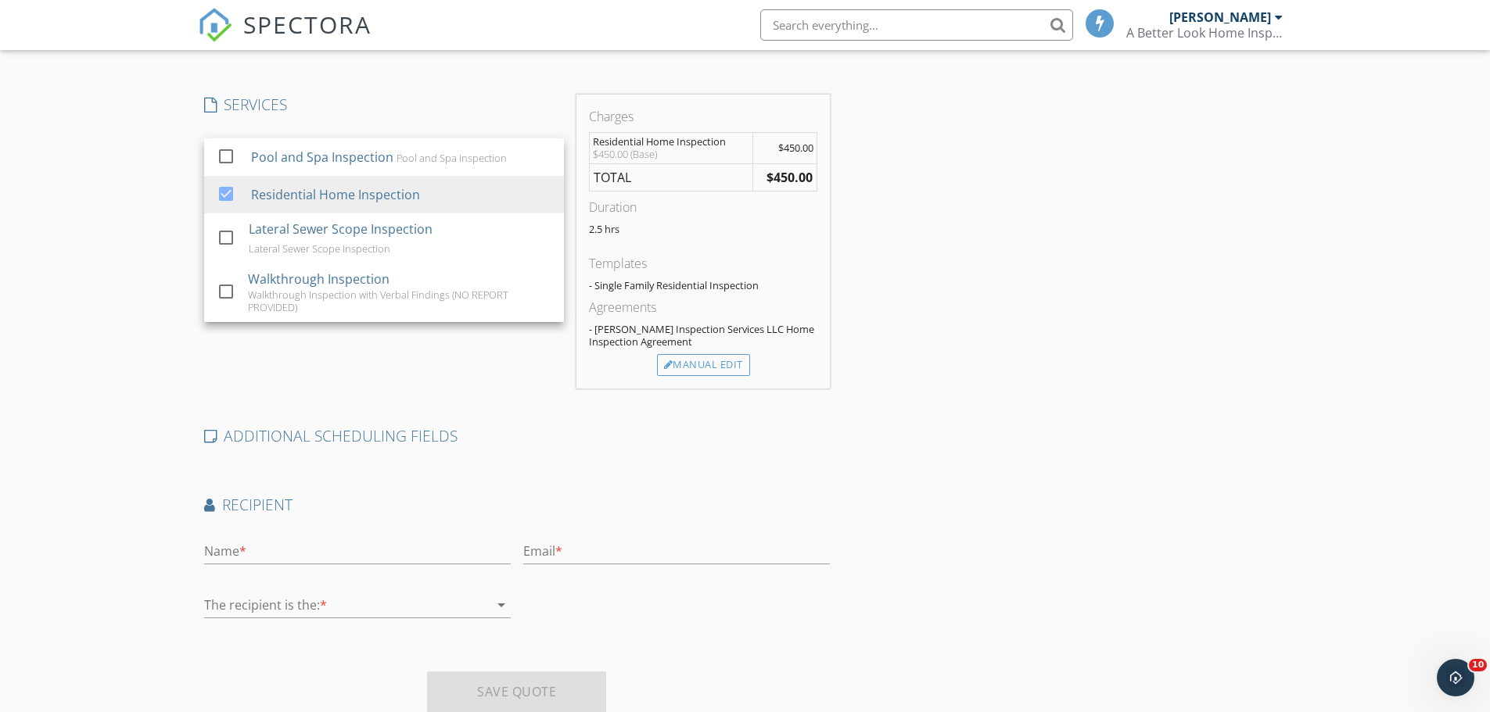
scroll to position [345, 0]
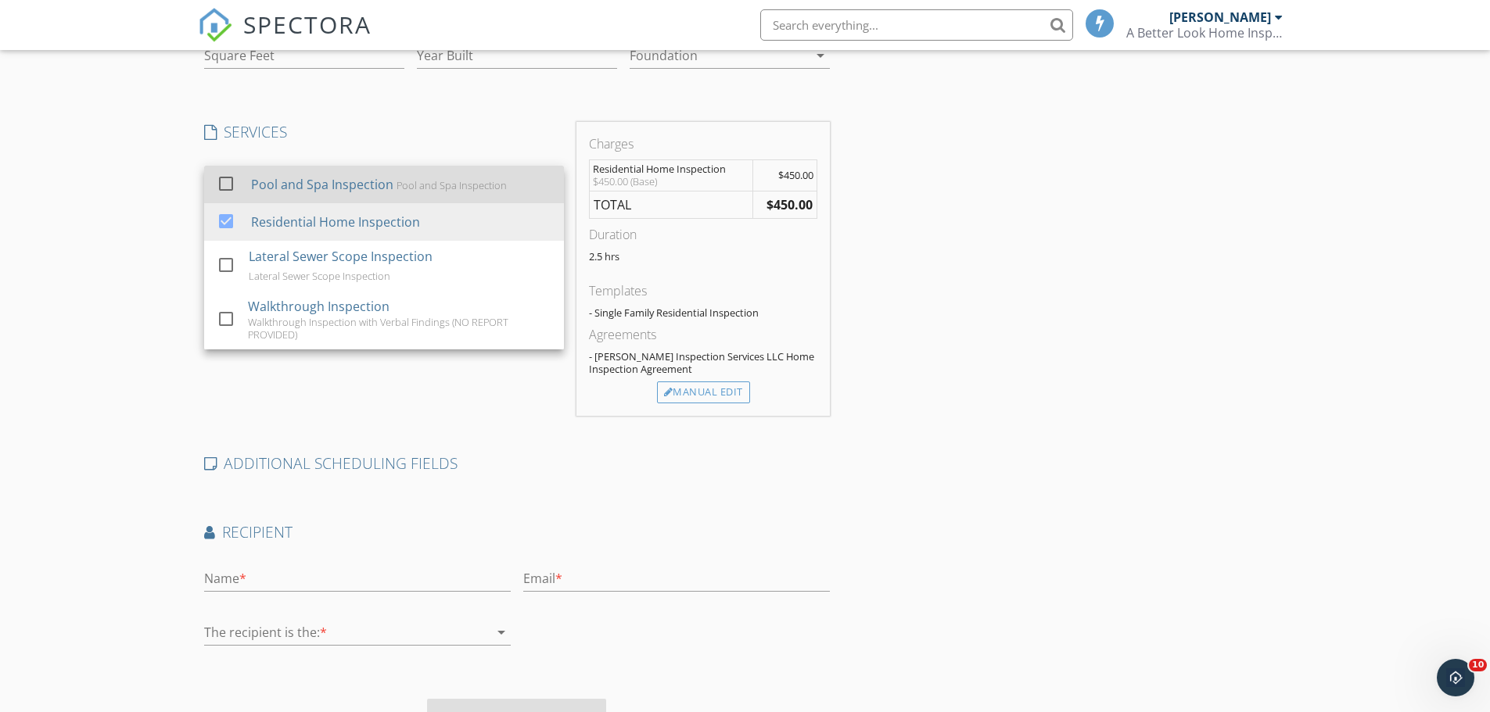
click at [228, 181] on div at bounding box center [226, 183] width 27 height 27
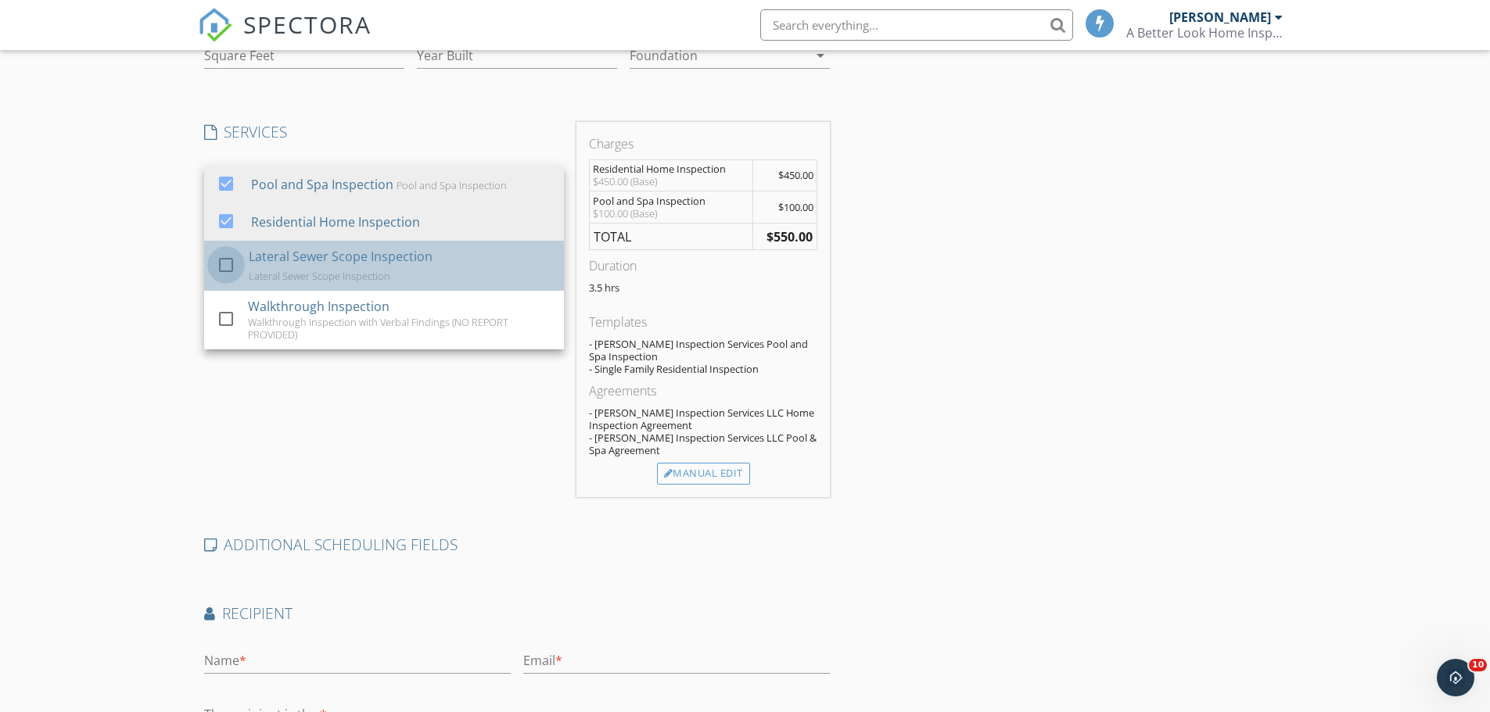
click at [228, 263] on div at bounding box center [226, 264] width 27 height 27
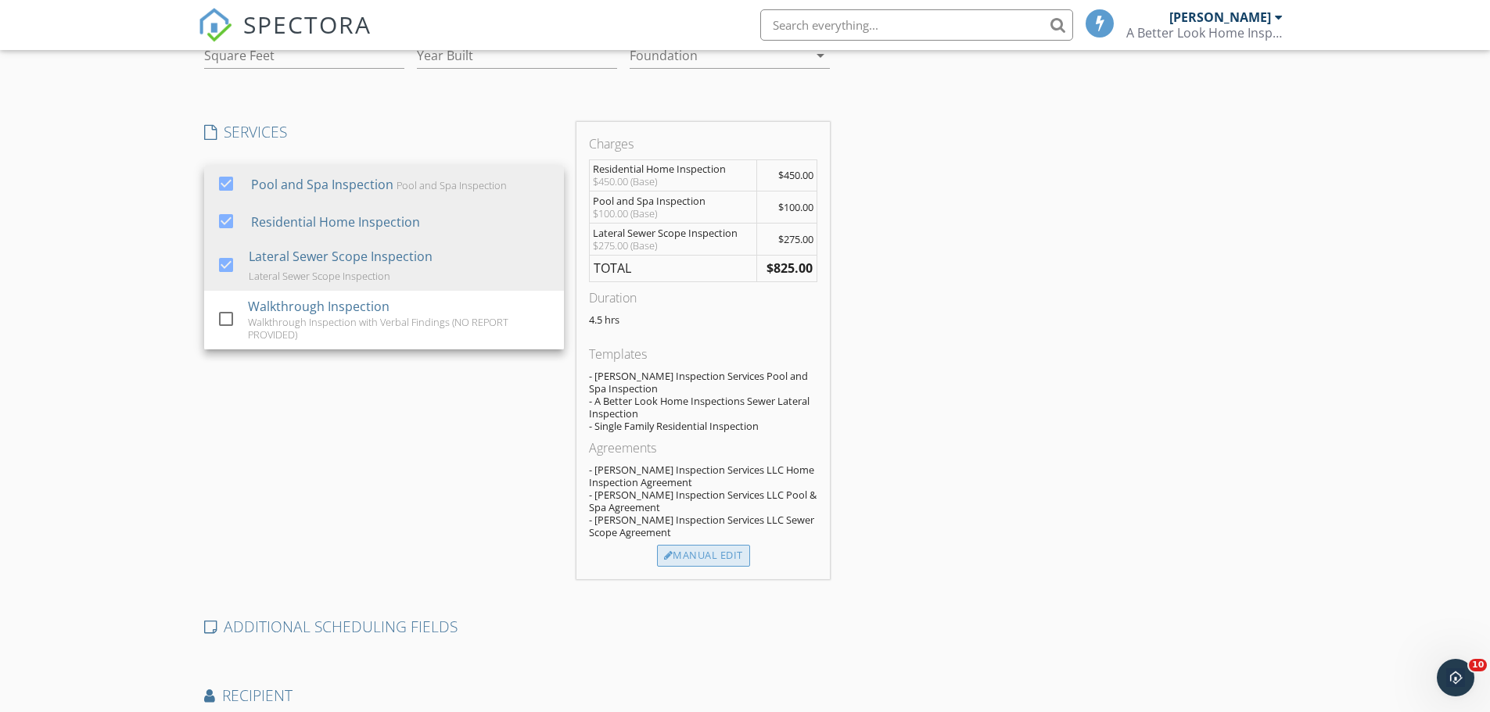
click at [701, 551] on div "Manual Edit" at bounding box center [703, 556] width 93 height 22
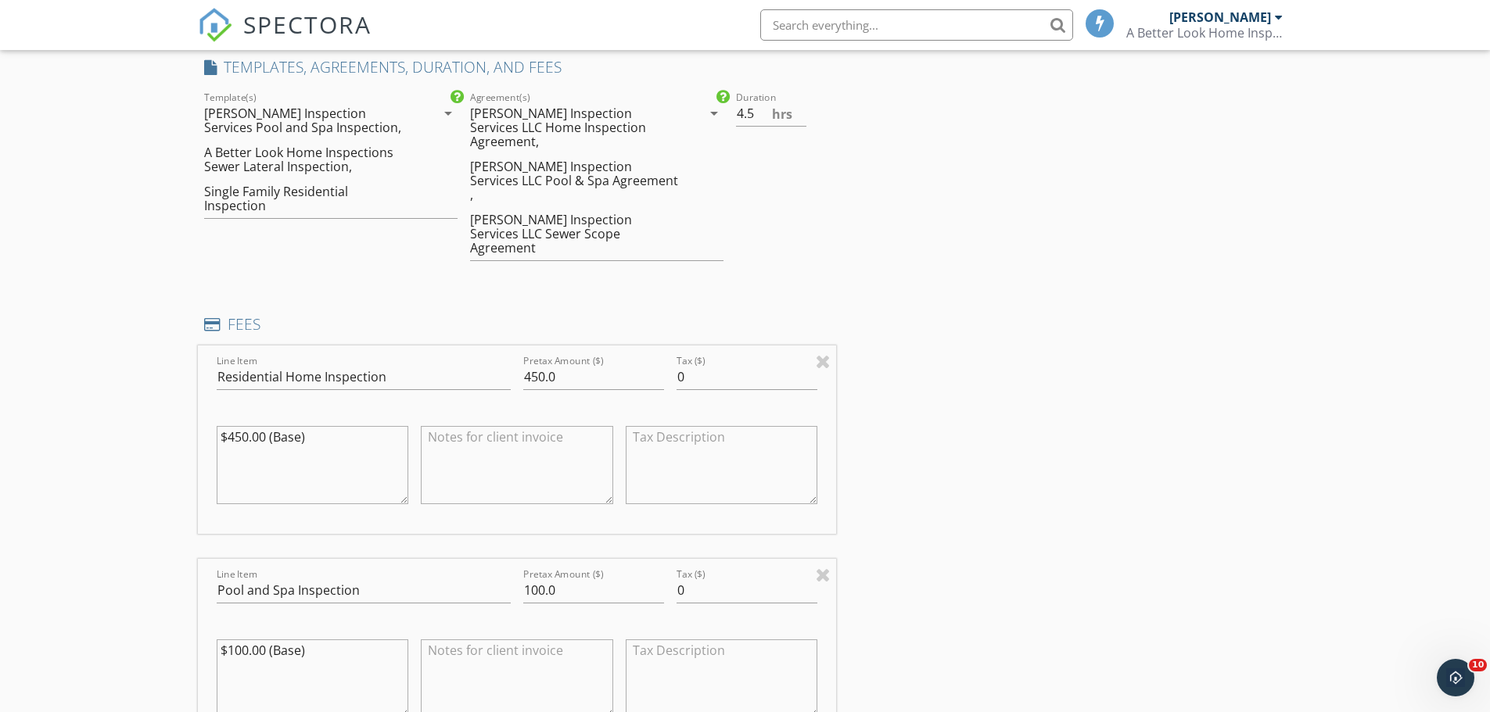
scroll to position [423, 0]
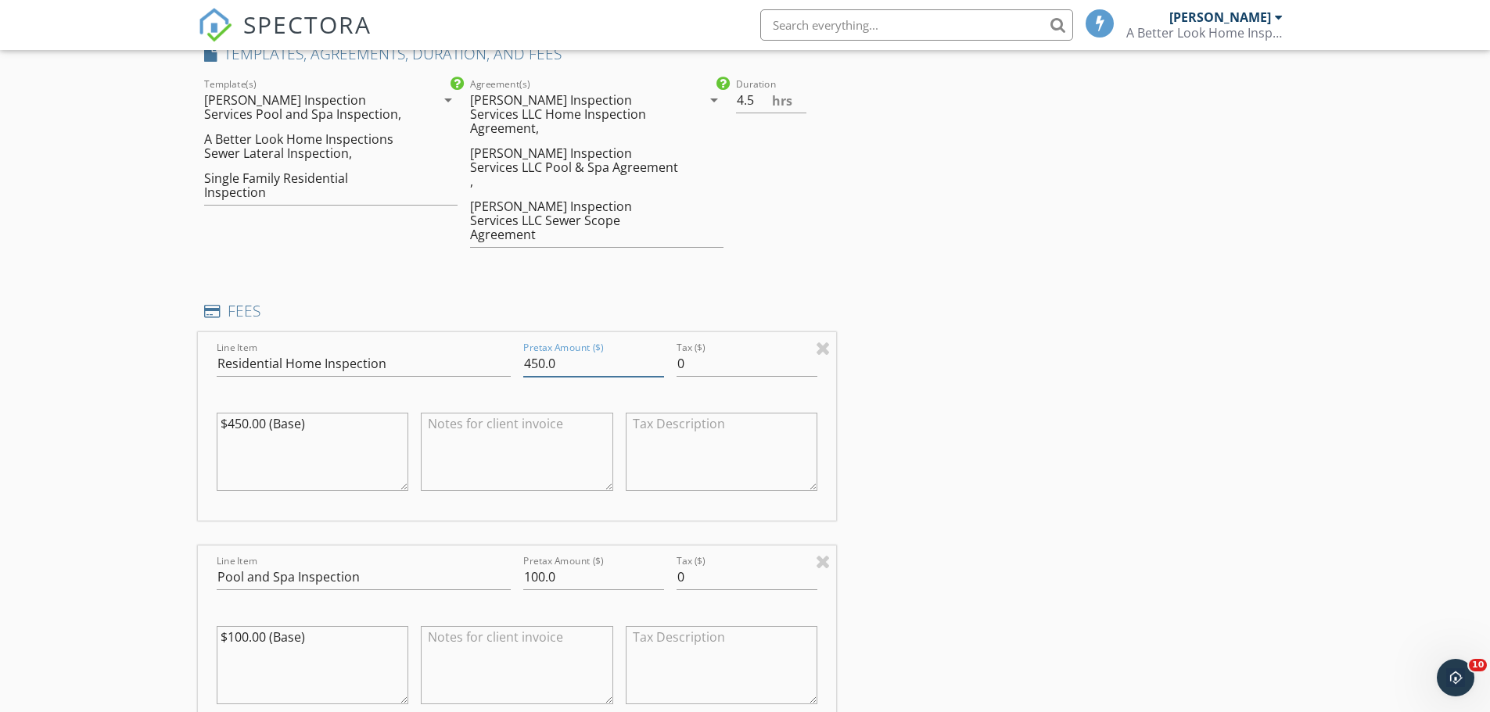
click at [529, 351] on input "450.0" at bounding box center [593, 364] width 141 height 26
type input "850.0"
click at [536, 565] on input "100.0" at bounding box center [593, 578] width 141 height 26
type input "150.0"
drag, startPoint x: 301, startPoint y: 597, endPoint x: 212, endPoint y: 601, distance: 89.2
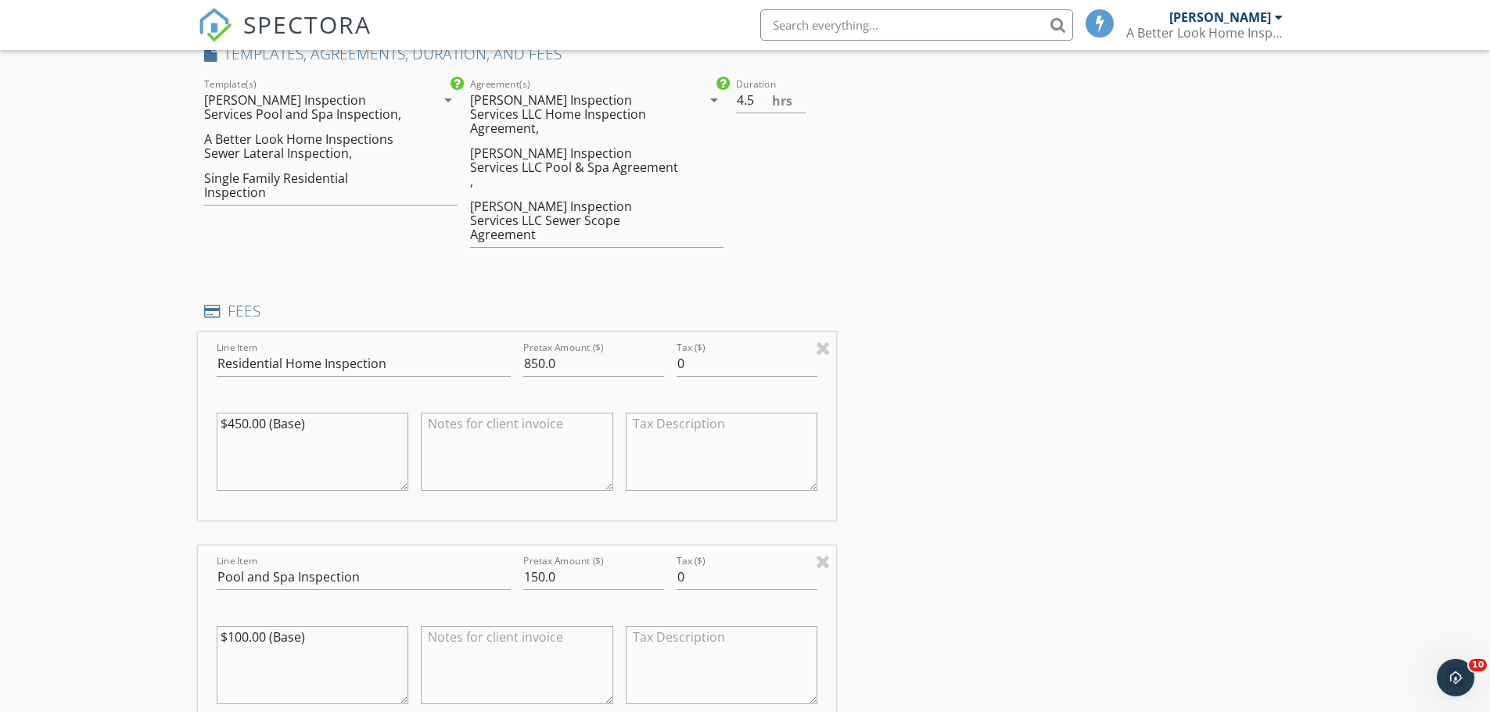
click at [212, 606] on div "$100.00 (Base)" at bounding box center [312, 667] width 205 height 122
type textarea ")"
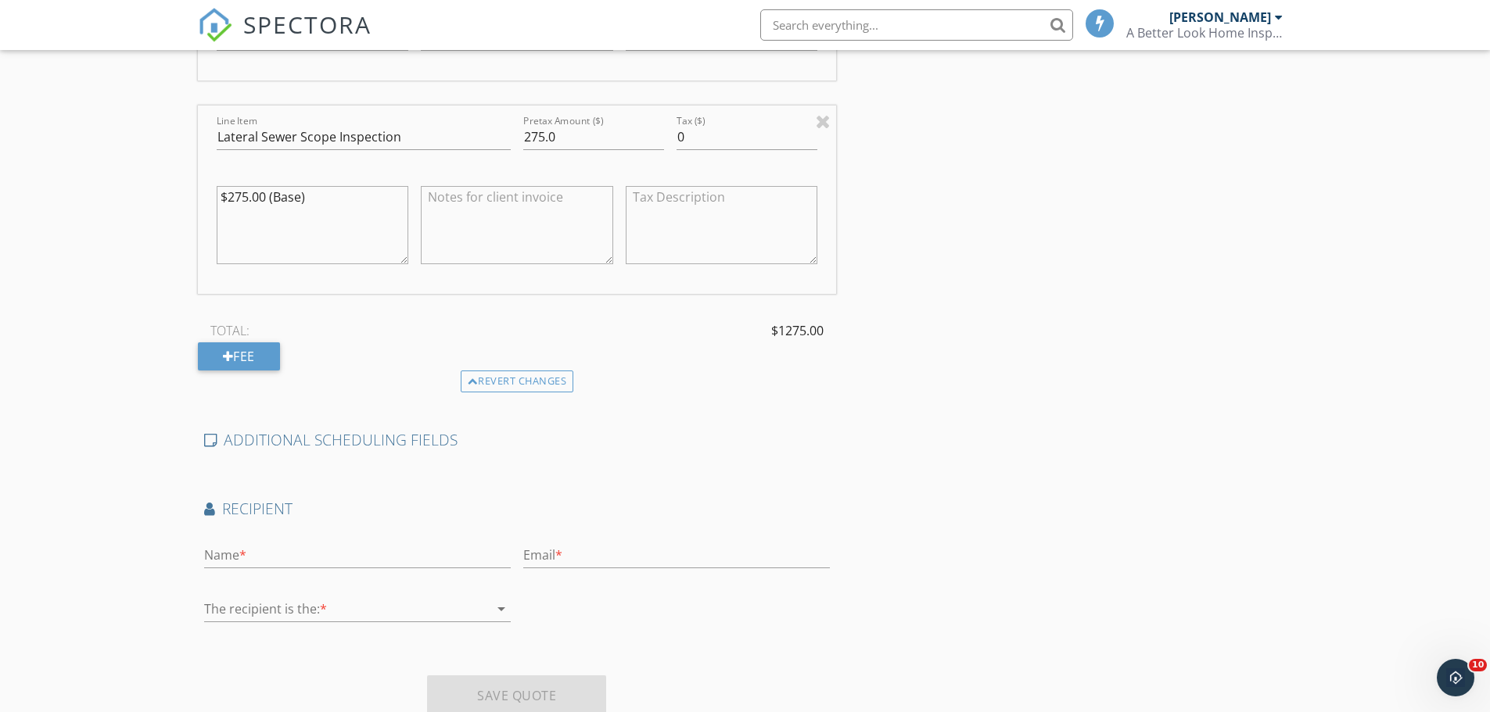
scroll to position [1089, 0]
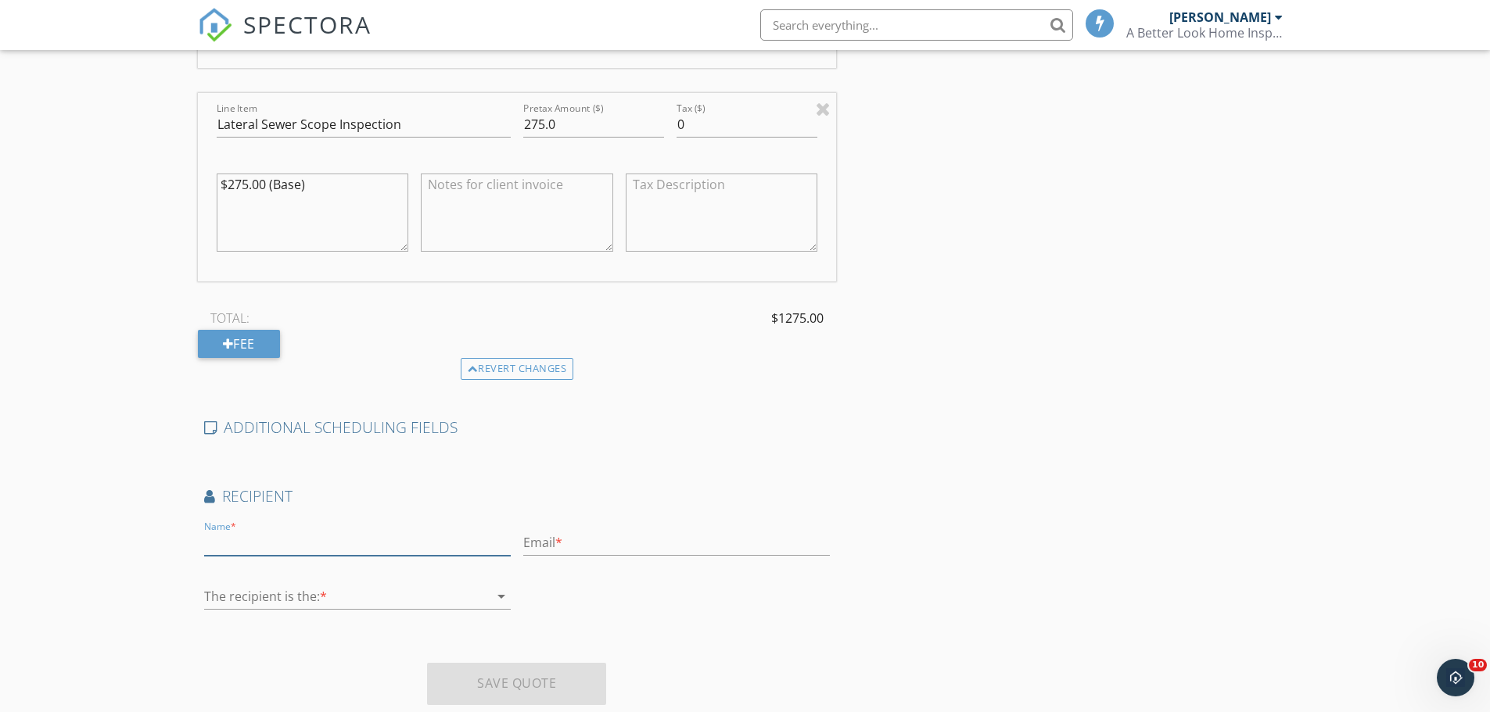
click at [289, 530] on input "text" at bounding box center [357, 543] width 307 height 26
type input "kristina"
type input "abl.kmills@gmail.com"
click at [331, 584] on div at bounding box center [346, 596] width 285 height 25
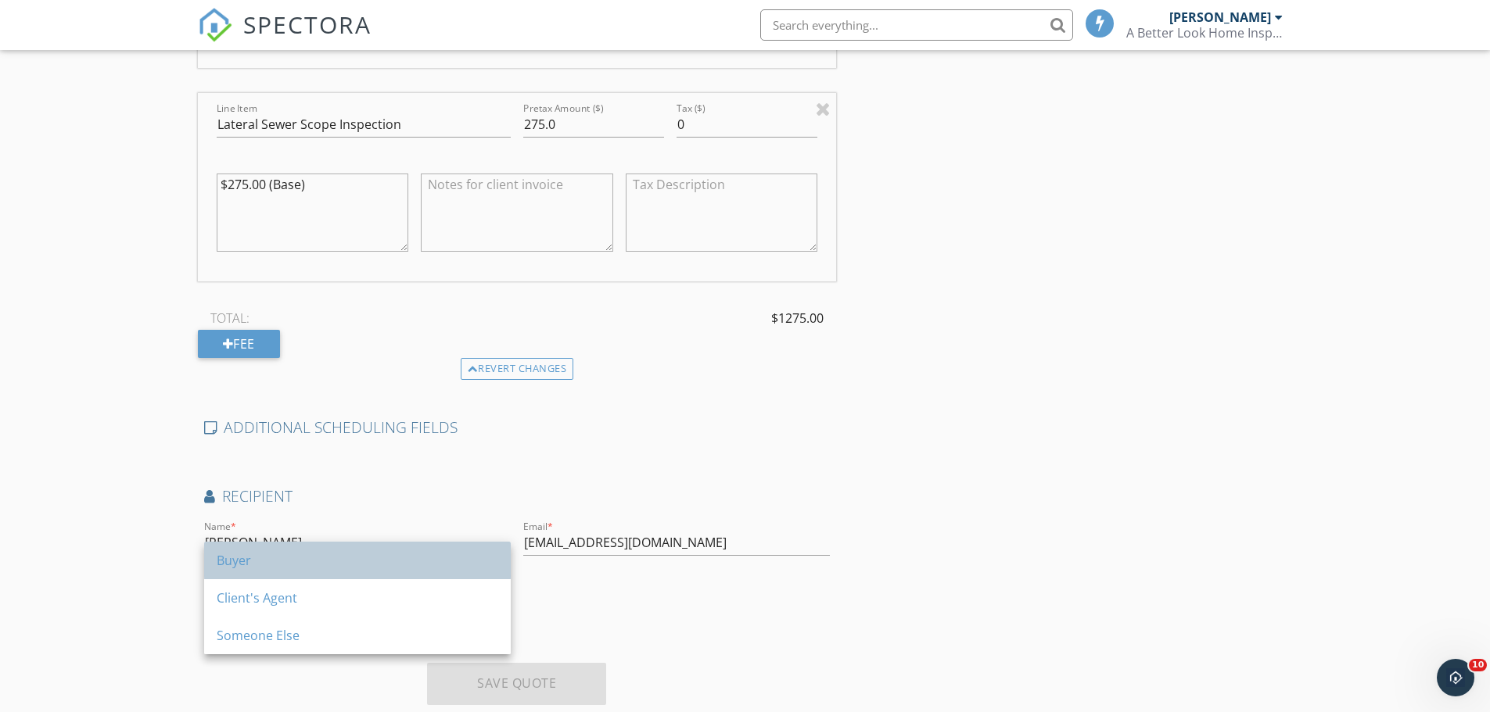
click at [231, 557] on div "Buyer" at bounding box center [357, 560] width 281 height 19
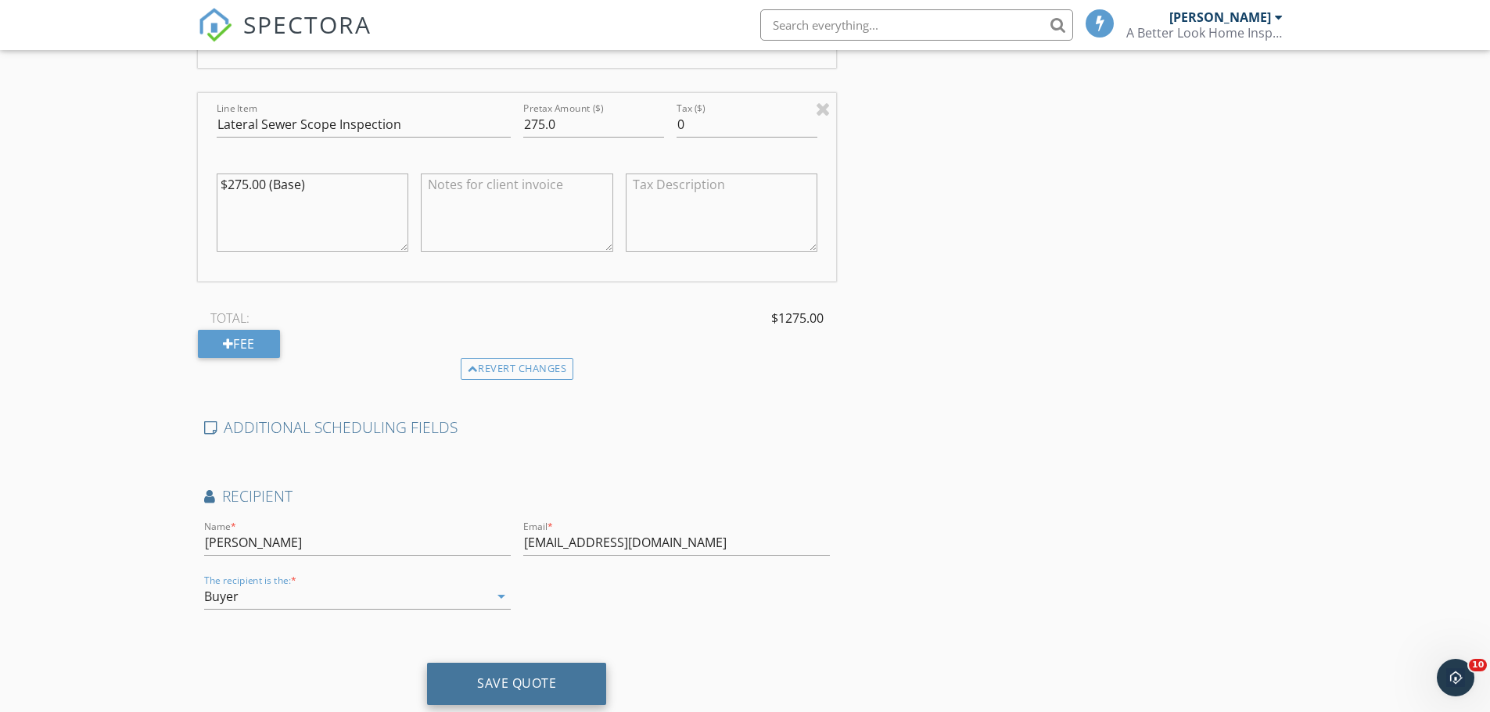
click at [502, 676] on div "Save Quote" at bounding box center [516, 684] width 79 height 16
